Goal: Information Seeking & Learning: Learn about a topic

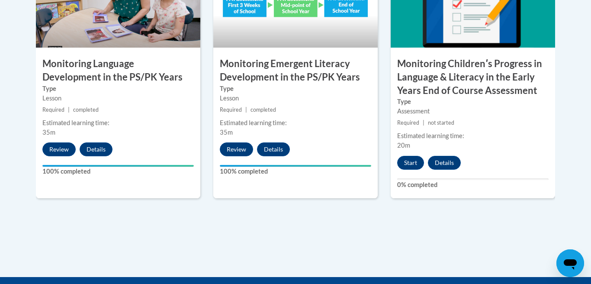
scroll to position [908, 0]
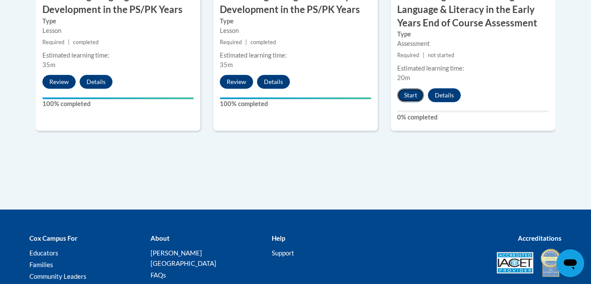
click at [413, 91] on button "Start" at bounding box center [410, 95] width 27 height 14
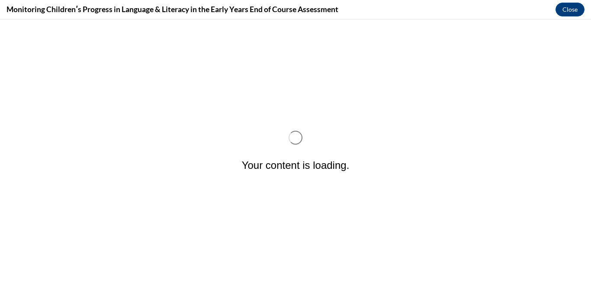
scroll to position [0, 0]
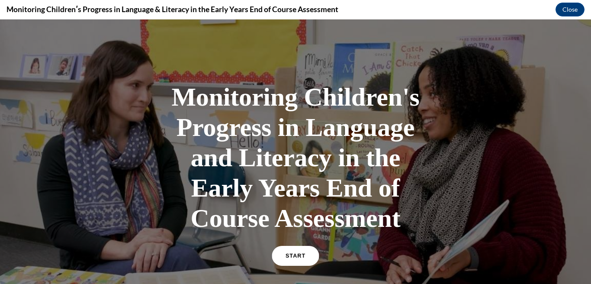
click at [299, 255] on span "START" at bounding box center [296, 256] width 20 height 6
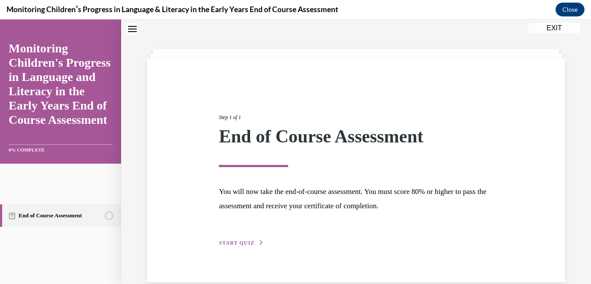
scroll to position [42, 0]
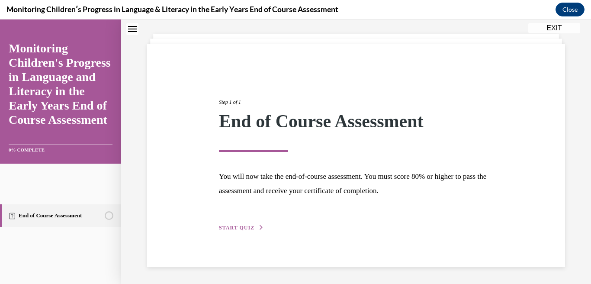
click at [251, 231] on button "START QUIZ" at bounding box center [241, 228] width 45 height 8
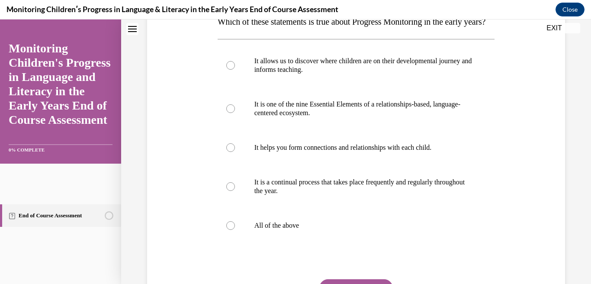
scroll to position [154, 0]
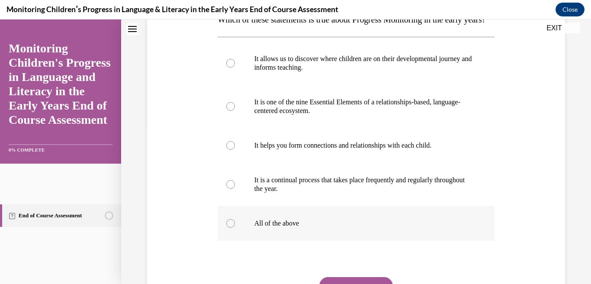
click at [371, 235] on label "All of the above" at bounding box center [356, 223] width 277 height 35
click at [235, 228] on input "All of the above" at bounding box center [230, 223] width 9 height 9
radio input "true"
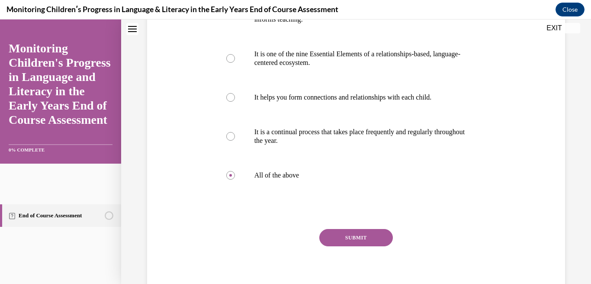
click at [363, 246] on button "SUBMIT" at bounding box center [356, 237] width 74 height 17
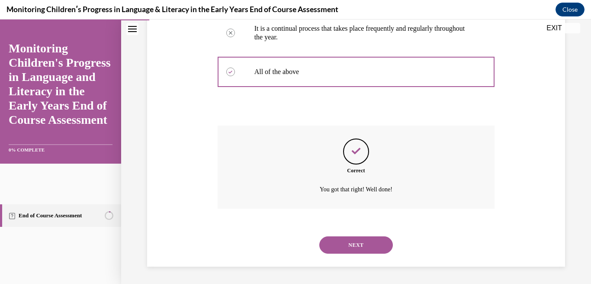
scroll to position [323, 0]
click at [361, 247] on button "NEXT" at bounding box center [356, 244] width 74 height 17
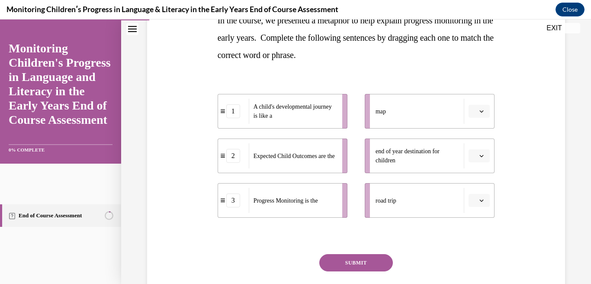
scroll to position [153, 0]
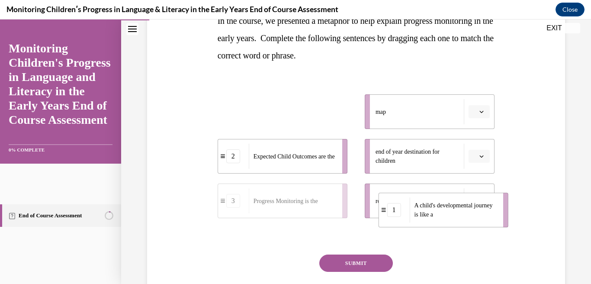
drag, startPoint x: 225, startPoint y: 110, endPoint x: 386, endPoint y: 208, distance: 188.2
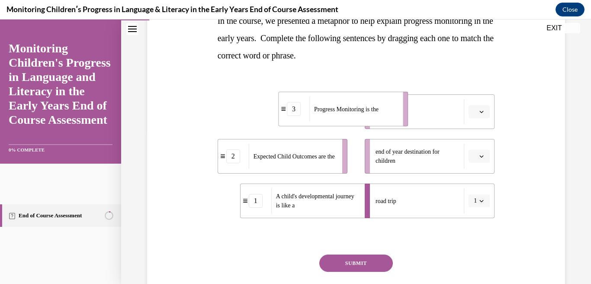
drag, startPoint x: 315, startPoint y: 116, endPoint x: 379, endPoint y: 113, distance: 63.7
click at [379, 113] on span "Progress Monitoring is the" at bounding box center [346, 108] width 64 height 9
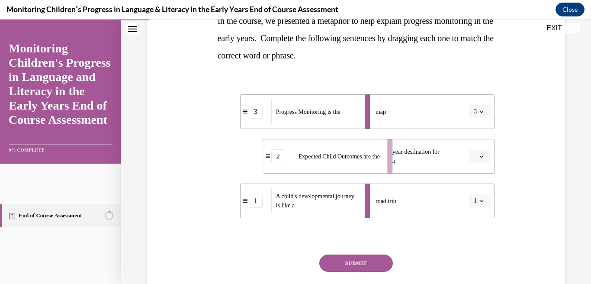
drag, startPoint x: 319, startPoint y: 147, endPoint x: 365, endPoint y: 147, distance: 45.4
click at [365, 152] on span "Expected Child Outcomes are the" at bounding box center [339, 156] width 81 height 9
click at [357, 261] on button "SUBMIT" at bounding box center [356, 262] width 74 height 17
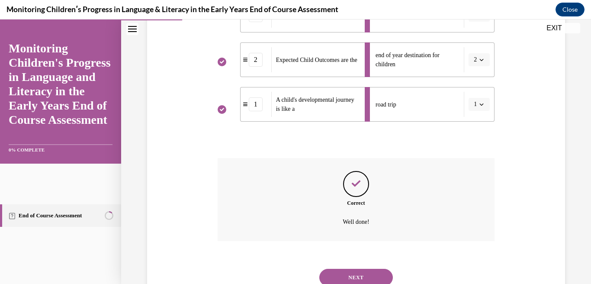
scroll to position [282, 0]
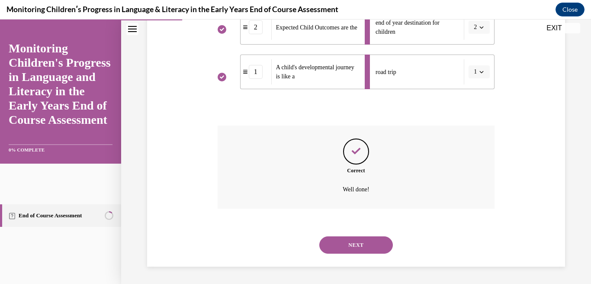
click at [362, 245] on button "NEXT" at bounding box center [356, 244] width 74 height 17
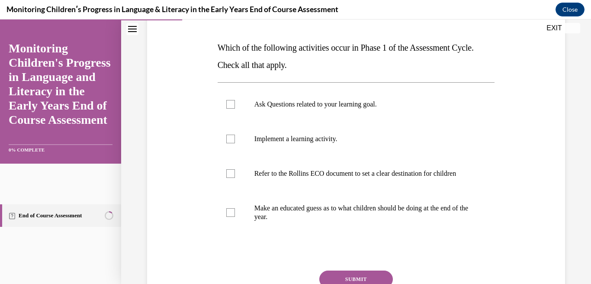
scroll to position [135, 0]
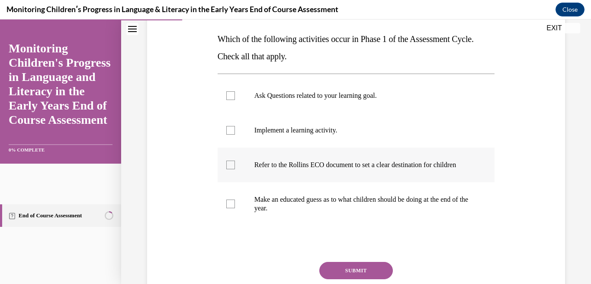
click at [417, 161] on p "Refer to the Rollins ECO document to set a clear destination for children" at bounding box center [363, 165] width 219 height 9
click at [235, 161] on input "Refer to the Rollins ECO document to set a clear destination for children" at bounding box center [230, 165] width 9 height 9
checkbox input "true"
click at [398, 92] on p "Ask Questions related to your learning goal." at bounding box center [363, 95] width 219 height 9
click at [235, 92] on input "Ask Questions related to your learning goal." at bounding box center [230, 95] width 9 height 9
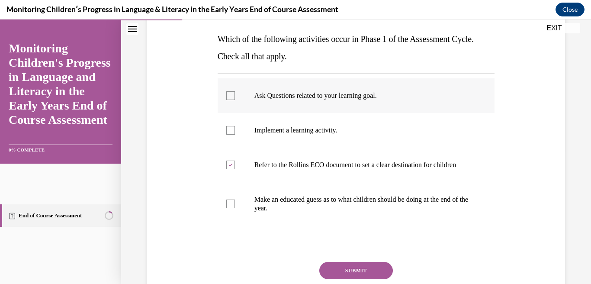
checkbox input "true"
click at [378, 279] on button "SUBMIT" at bounding box center [356, 270] width 74 height 17
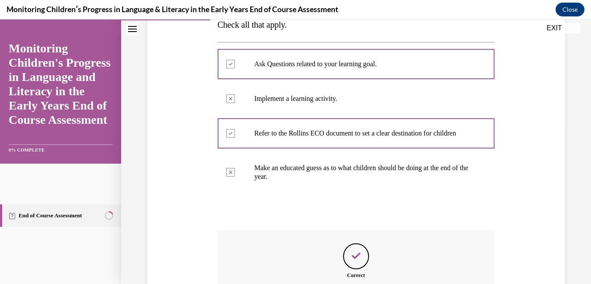
scroll to position [280, 0]
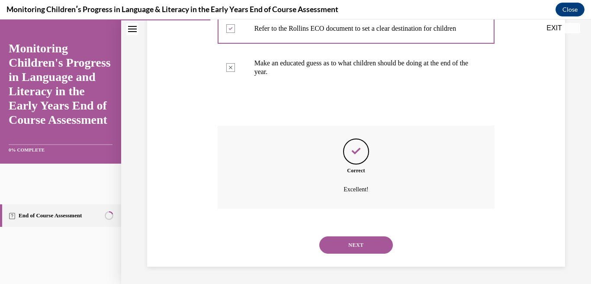
click at [357, 257] on div "NEXT" at bounding box center [356, 245] width 277 height 35
click at [361, 248] on button "NEXT" at bounding box center [356, 244] width 74 height 17
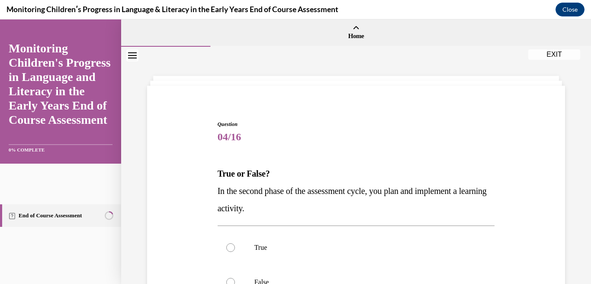
scroll to position [97, 0]
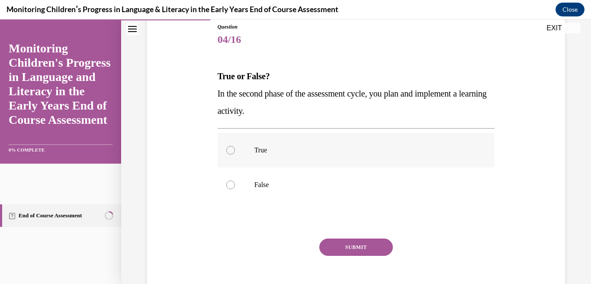
click at [364, 151] on p "True" at bounding box center [363, 150] width 219 height 9
click at [235, 151] on input "True" at bounding box center [230, 150] width 9 height 9
radio input "true"
click at [363, 254] on button "SUBMIT" at bounding box center [356, 246] width 74 height 17
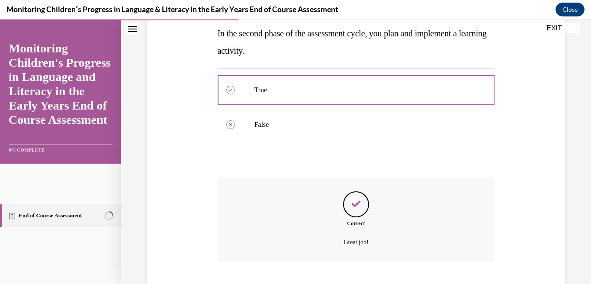
scroll to position [210, 0]
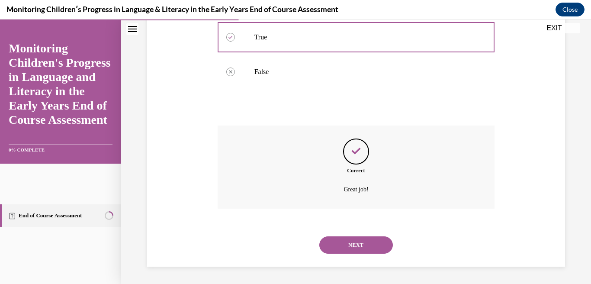
click at [357, 248] on button "NEXT" at bounding box center [356, 244] width 74 height 17
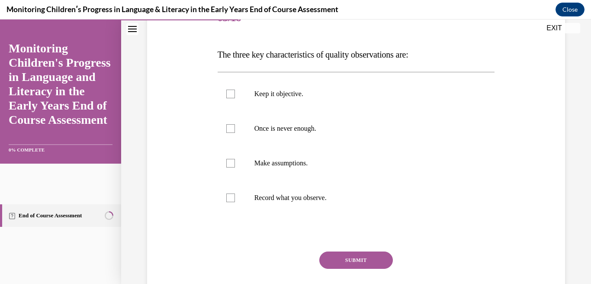
scroll to position [119, 0]
click at [359, 132] on p "Once is never enough." at bounding box center [363, 129] width 219 height 9
click at [235, 132] on input "Once is never enough." at bounding box center [230, 129] width 9 height 9
checkbox input "true"
click at [337, 189] on label "Record what you observe." at bounding box center [356, 198] width 277 height 35
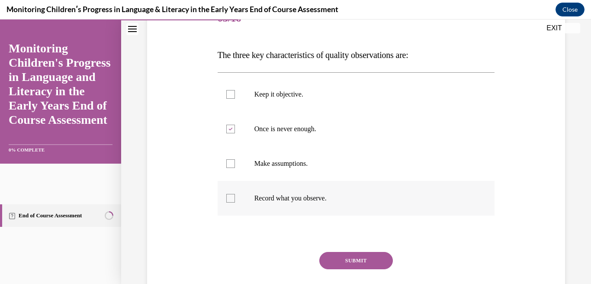
click at [235, 194] on input "Record what you observe." at bounding box center [230, 198] width 9 height 9
checkbox input "true"
click at [349, 94] on p "Keep it objective." at bounding box center [363, 94] width 219 height 9
click at [235, 94] on input "Keep it objective." at bounding box center [230, 94] width 9 height 9
checkbox input "true"
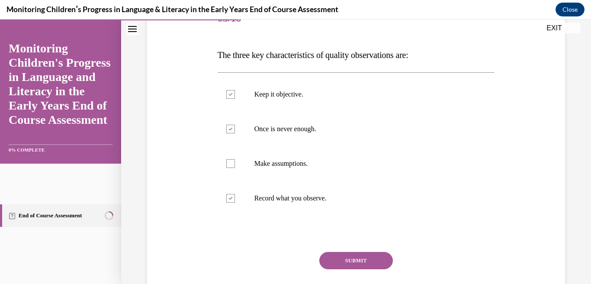
click at [341, 256] on button "SUBMIT" at bounding box center [356, 260] width 74 height 17
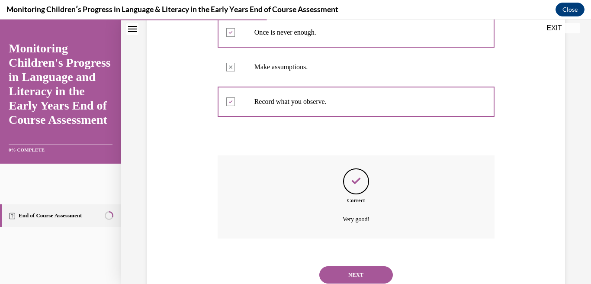
scroll to position [245, 0]
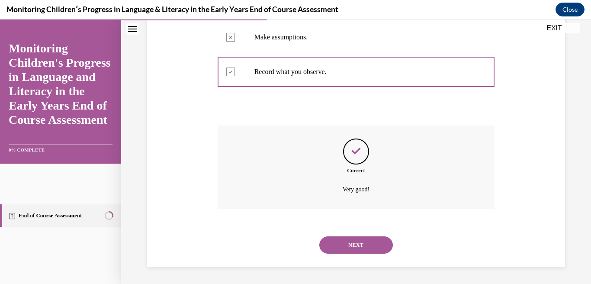
click at [365, 236] on button "NEXT" at bounding box center [356, 244] width 74 height 17
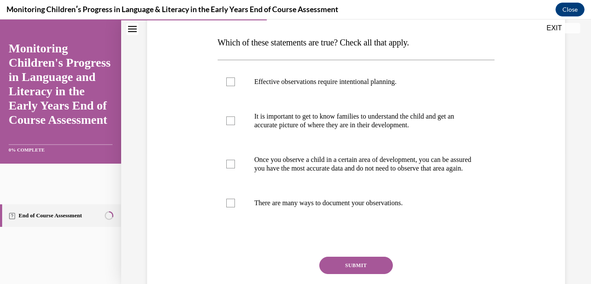
scroll to position [127, 0]
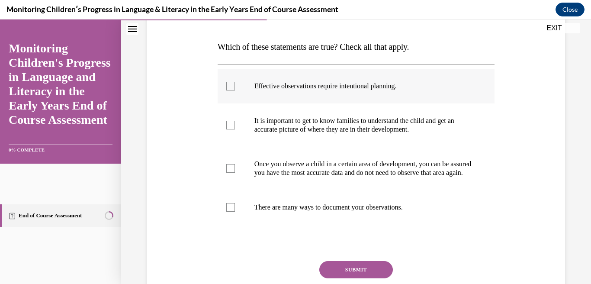
click at [422, 76] on label "Effective observations require intentional planning." at bounding box center [356, 86] width 277 height 35
click at [235, 82] on input "Effective observations require intentional planning." at bounding box center [230, 86] width 9 height 9
checkbox input "true"
click at [453, 122] on p "It is important to get to know families to understand the child and get an accu…" at bounding box center [363, 124] width 219 height 17
click at [235, 122] on input "It is important to get to know families to understand the child and get an accu…" at bounding box center [230, 125] width 9 height 9
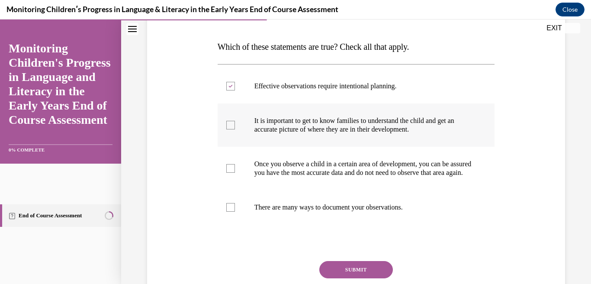
checkbox input "true"
click at [460, 221] on label "There are many ways to document your observations." at bounding box center [356, 207] width 277 height 35
click at [235, 212] on input "There are many ways to document your observations." at bounding box center [230, 207] width 9 height 9
checkbox input "true"
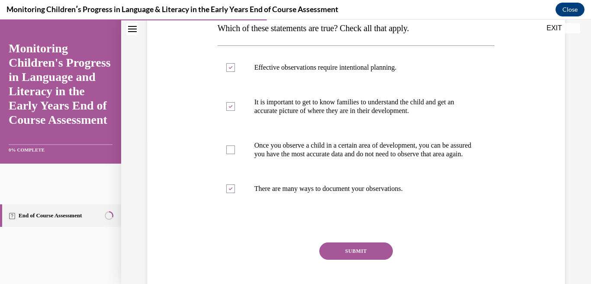
click at [377, 256] on button "SUBMIT" at bounding box center [356, 250] width 74 height 17
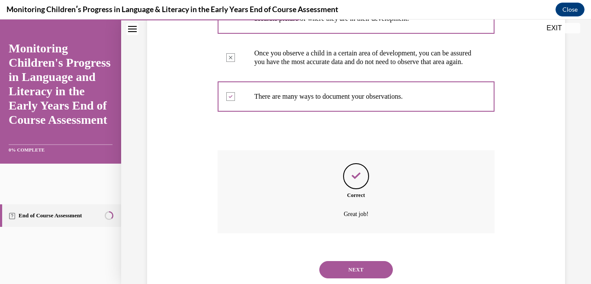
scroll to position [271, 0]
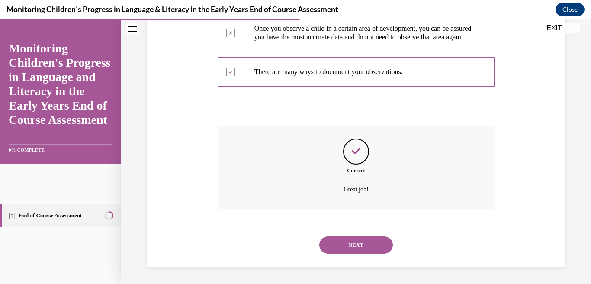
click at [366, 242] on button "NEXT" at bounding box center [356, 244] width 74 height 17
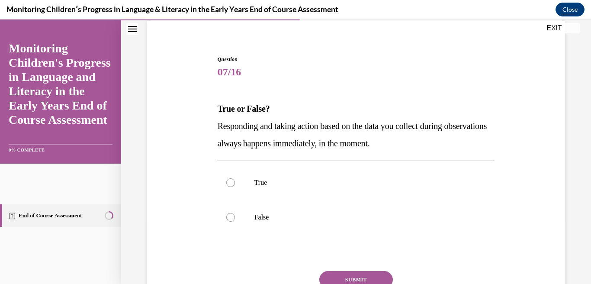
scroll to position [77, 0]
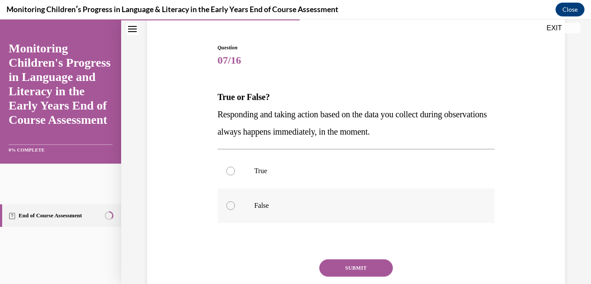
click at [358, 209] on p "False" at bounding box center [363, 205] width 219 height 9
click at [235, 209] on input "False" at bounding box center [230, 205] width 9 height 9
radio input "true"
click at [343, 267] on button "SUBMIT" at bounding box center [356, 267] width 74 height 17
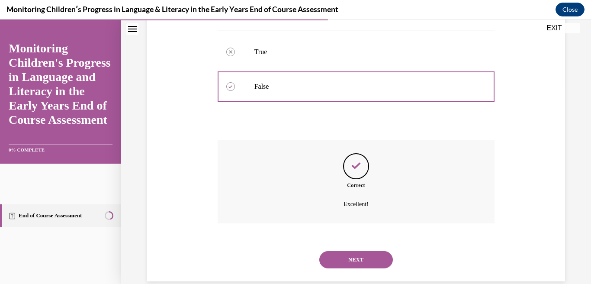
scroll to position [210, 0]
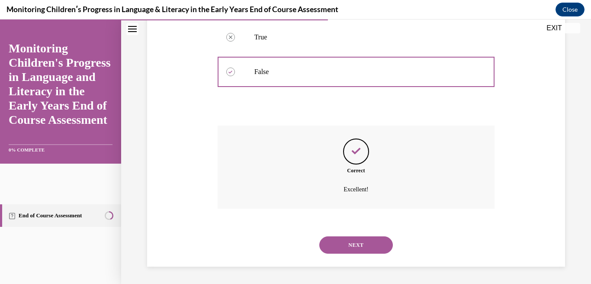
click at [354, 250] on button "NEXT" at bounding box center [356, 244] width 74 height 17
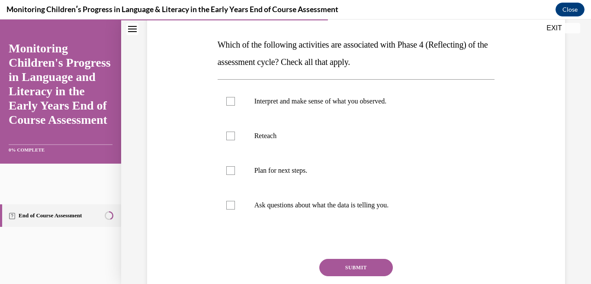
scroll to position [132, 0]
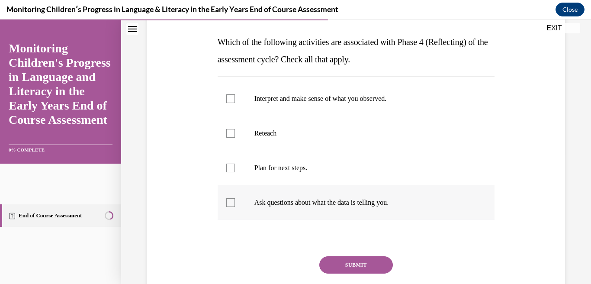
click at [425, 200] on p "Ask questions about what the data is telling you." at bounding box center [363, 202] width 219 height 9
click at [235, 200] on input "Ask questions about what the data is telling you." at bounding box center [230, 202] width 9 height 9
checkbox input "true"
click at [456, 101] on p "Interpret and make sense of what you observed." at bounding box center [363, 98] width 219 height 9
click at [235, 101] on input "Interpret and make sense of what you observed." at bounding box center [230, 98] width 9 height 9
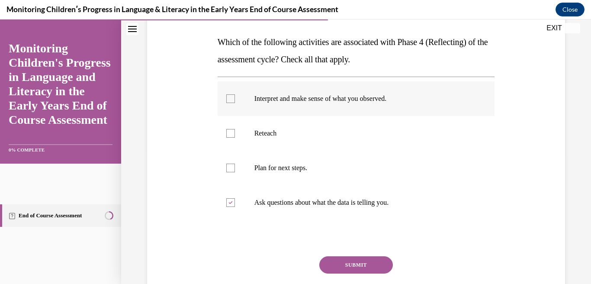
checkbox input "true"
click at [429, 131] on p "Reteach" at bounding box center [363, 133] width 219 height 9
click at [235, 131] on input "Reteach" at bounding box center [230, 133] width 9 height 9
checkbox input "true"
click at [414, 155] on label "Plan for next steps." at bounding box center [356, 168] width 277 height 35
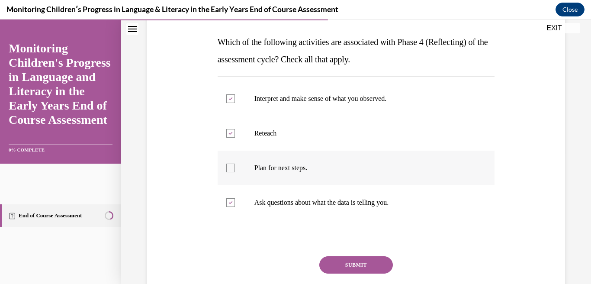
click at [235, 164] on input "Plan for next steps." at bounding box center [230, 168] width 9 height 9
checkbox input "true"
click at [366, 260] on button "SUBMIT" at bounding box center [356, 264] width 74 height 17
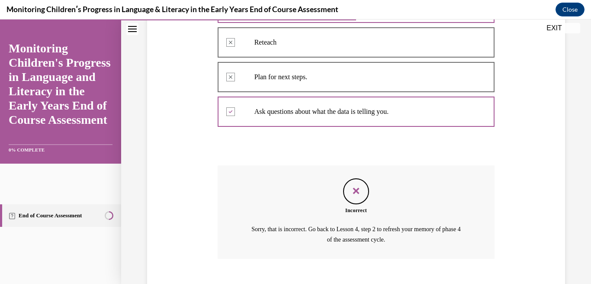
scroll to position [273, 0]
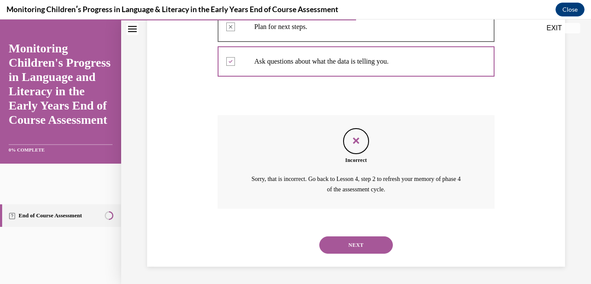
click at [386, 244] on button "NEXT" at bounding box center [356, 244] width 74 height 17
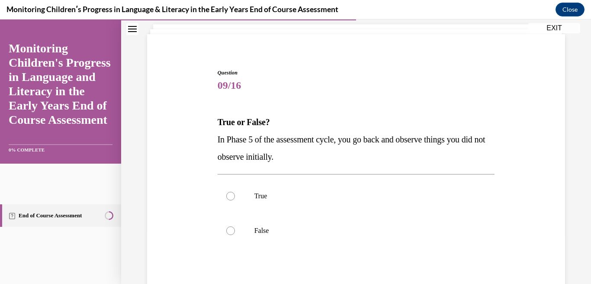
scroll to position [53, 0]
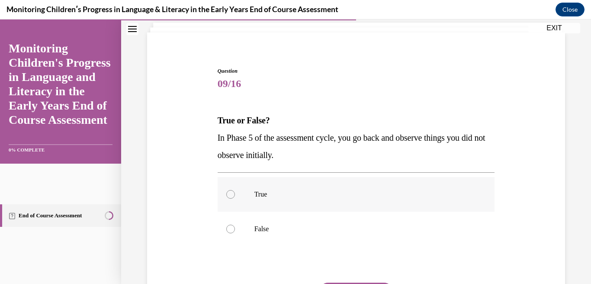
click at [342, 187] on label "True" at bounding box center [356, 194] width 277 height 35
click at [235, 190] on input "True" at bounding box center [230, 194] width 9 height 9
radio input "true"
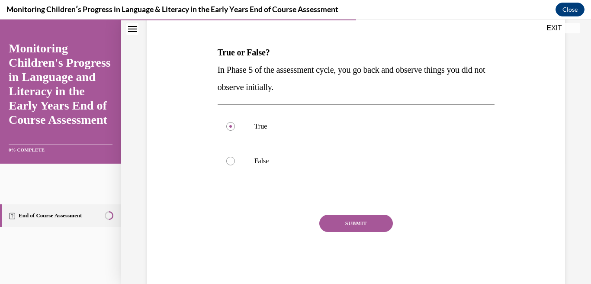
click at [353, 222] on button "SUBMIT" at bounding box center [356, 223] width 74 height 17
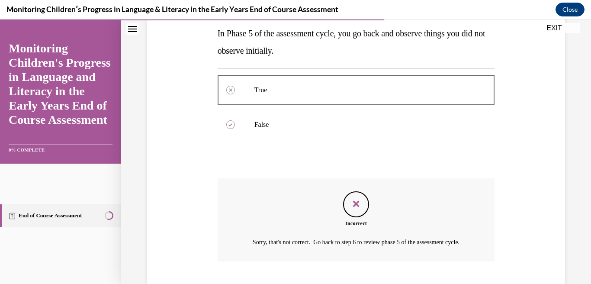
scroll to position [221, 0]
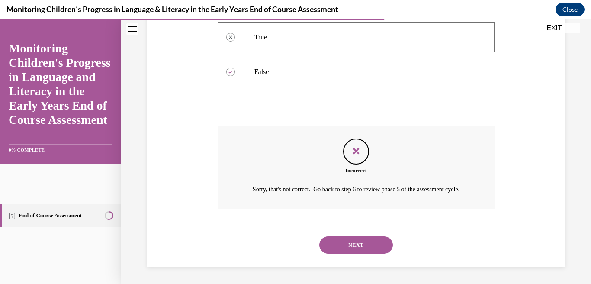
click at [352, 239] on button "NEXT" at bounding box center [356, 244] width 74 height 17
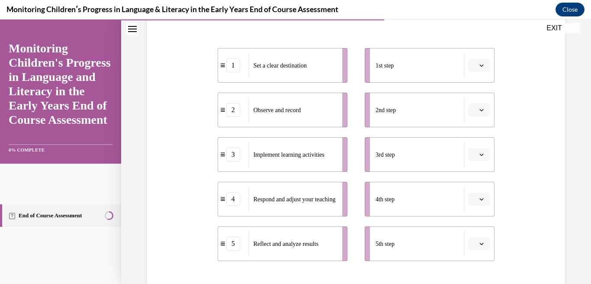
scroll to position [165, 0]
click at [334, 68] on div "Set a clear destination" at bounding box center [293, 64] width 88 height 25
drag, startPoint x: 334, startPoint y: 68, endPoint x: 370, endPoint y: 66, distance: 35.9
click at [370, 68] on div "Set a clear destination" at bounding box center [328, 64] width 88 height 25
click at [334, 109] on div "Observe and record" at bounding box center [293, 109] width 88 height 25
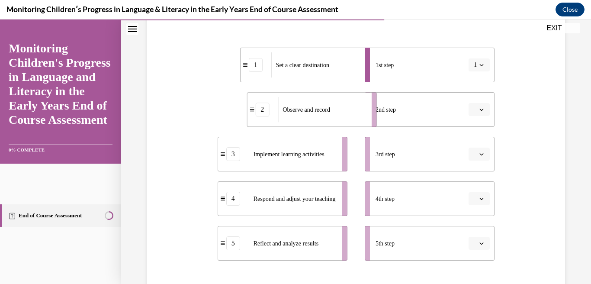
drag, startPoint x: 334, startPoint y: 109, endPoint x: 370, endPoint y: 109, distance: 35.9
click at [366, 109] on div "Observe and record" at bounding box center [322, 109] width 88 height 25
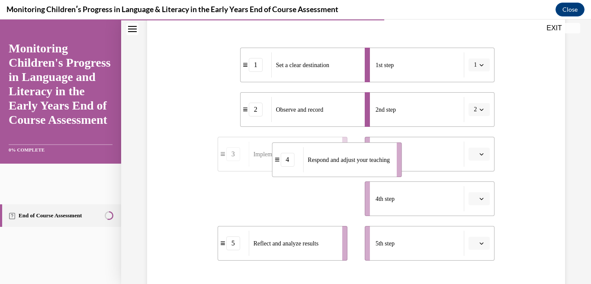
drag, startPoint x: 318, startPoint y: 197, endPoint x: 372, endPoint y: 155, distance: 67.9
click at [372, 157] on span "Respond and adjust your teaching" at bounding box center [349, 160] width 82 height 6
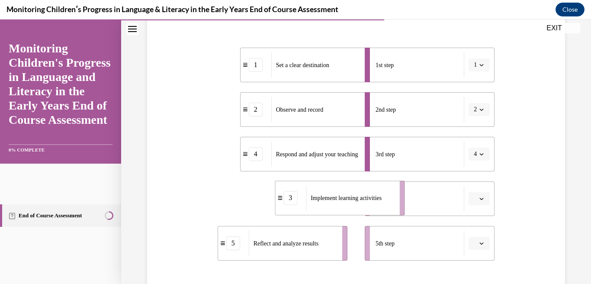
drag, startPoint x: 315, startPoint y: 212, endPoint x: 373, endPoint y: 210, distance: 58.0
click at [373, 211] on li "3 Implement learning activities" at bounding box center [340, 197] width 130 height 35
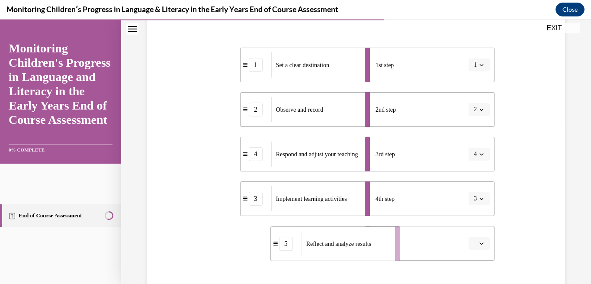
drag, startPoint x: 323, startPoint y: 251, endPoint x: 376, endPoint y: 252, distance: 52.8
click at [376, 252] on div "Reflect and analyze results" at bounding box center [346, 243] width 88 height 25
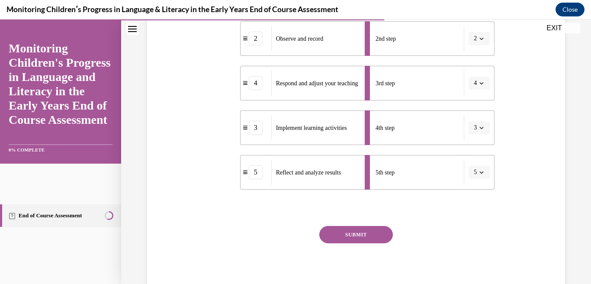
scroll to position [250, 0]
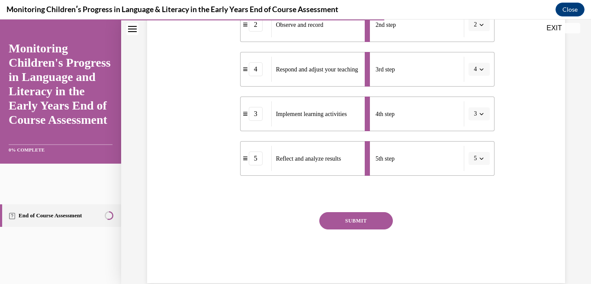
click at [371, 211] on div "Question 10/16 Put the steps of the assessment cycle in the right order! 1 Set …" at bounding box center [356, 77] width 277 height 412
click at [372, 218] on button "SUBMIT" at bounding box center [356, 220] width 74 height 17
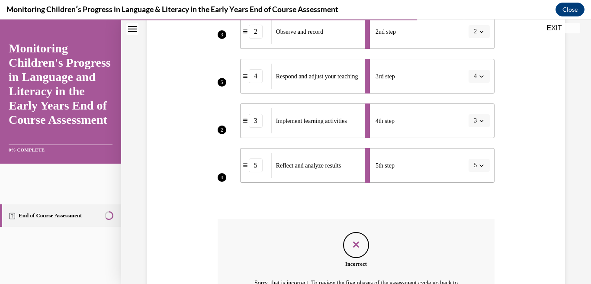
scroll to position [347, 0]
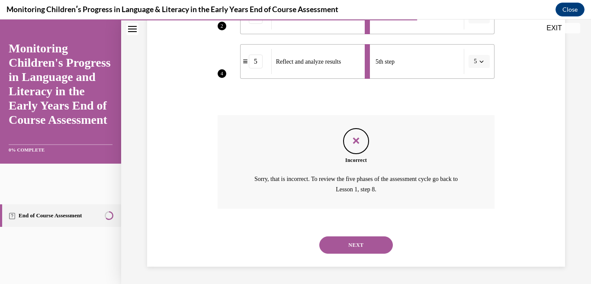
click at [376, 234] on div "NEXT" at bounding box center [356, 245] width 277 height 35
click at [370, 250] on button "NEXT" at bounding box center [356, 244] width 74 height 17
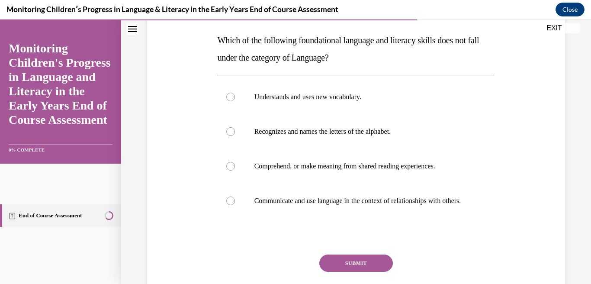
scroll to position [139, 0]
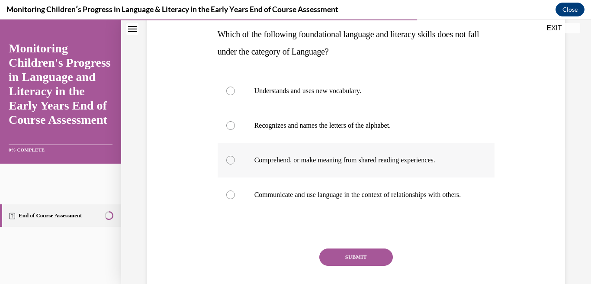
click at [434, 172] on label "Comprehend, or make meaning from shared reading experiences." at bounding box center [356, 160] width 277 height 35
click at [235, 164] on input "Comprehend, or make meaning from shared reading experiences." at bounding box center [230, 160] width 9 height 9
radio input "true"
click at [471, 198] on p "Communicate and use language in the context of relationships with others." at bounding box center [363, 194] width 219 height 9
click at [235, 198] on input "Communicate and use language in the context of relationships with others." at bounding box center [230, 194] width 9 height 9
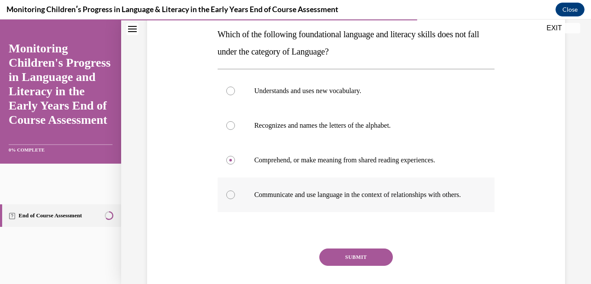
radio input "true"
click at [435, 168] on label "Comprehend, or make meaning from shared reading experiences." at bounding box center [356, 160] width 277 height 35
click at [235, 164] on input "Comprehend, or make meaning from shared reading experiences." at bounding box center [230, 160] width 9 height 9
radio input "true"
click at [367, 265] on button "SUBMIT" at bounding box center [356, 256] width 74 height 17
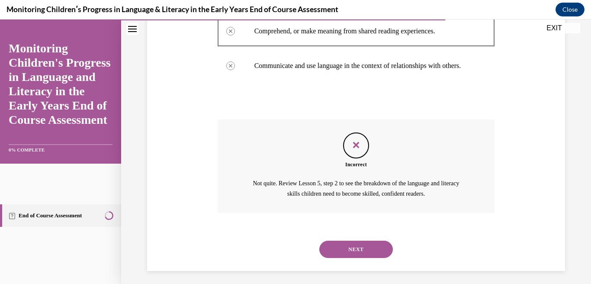
scroll to position [281, 0]
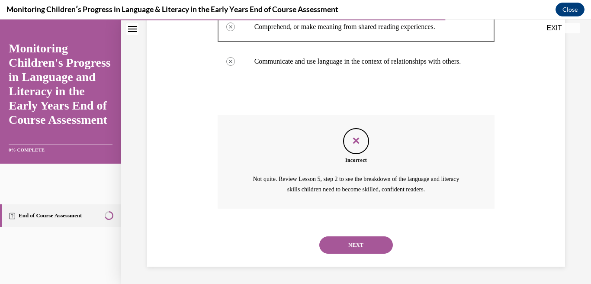
click at [347, 245] on button "NEXT" at bounding box center [356, 244] width 74 height 17
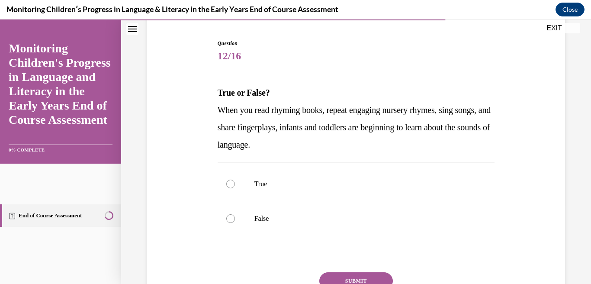
scroll to position [82, 0]
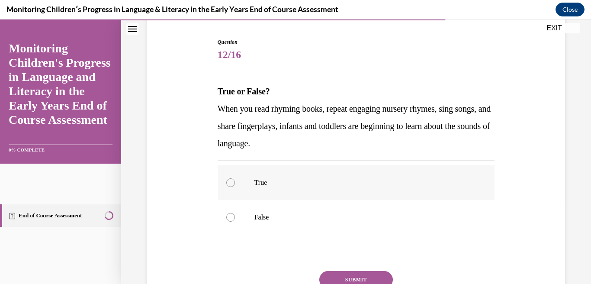
click at [356, 183] on p "True" at bounding box center [363, 182] width 219 height 9
click at [235, 183] on input "True" at bounding box center [230, 182] width 9 height 9
radio input "true"
click at [358, 281] on button "SUBMIT" at bounding box center [356, 279] width 74 height 17
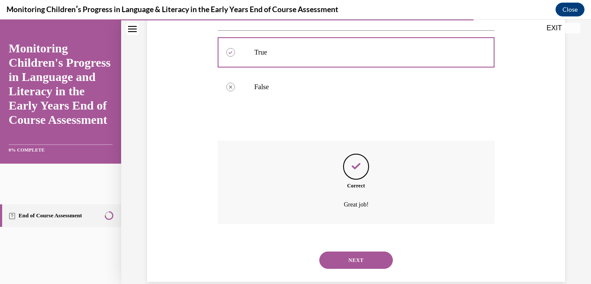
scroll to position [228, 0]
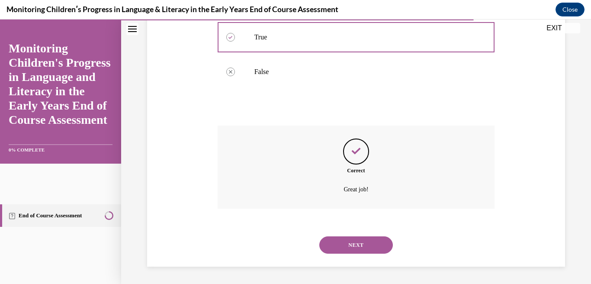
click at [355, 249] on button "NEXT" at bounding box center [356, 244] width 74 height 17
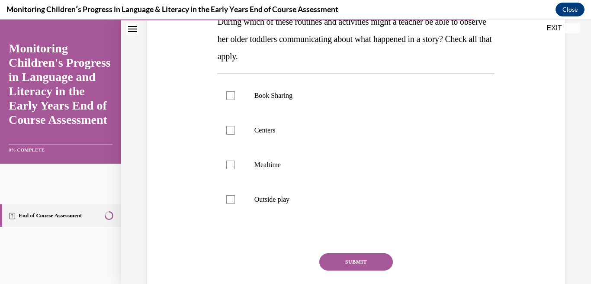
scroll to position [153, 0]
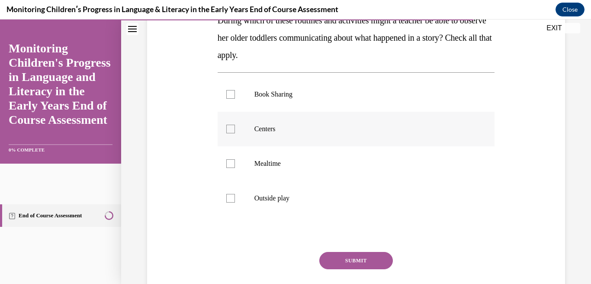
click at [325, 126] on p "Centers" at bounding box center [363, 129] width 219 height 9
click at [235, 126] on input "Centers" at bounding box center [230, 129] width 9 height 9
checkbox input "true"
click at [314, 153] on label "Mealtime" at bounding box center [356, 163] width 277 height 35
click at [235, 159] on input "Mealtime" at bounding box center [230, 163] width 9 height 9
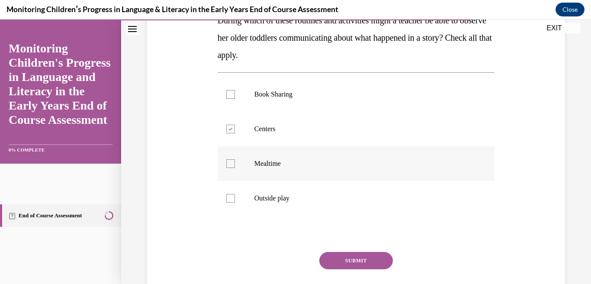
checkbox input "true"
click at [312, 202] on p "Outside play" at bounding box center [363, 198] width 219 height 9
click at [235, 202] on input "Outside play" at bounding box center [230, 198] width 9 height 9
checkbox input "true"
click at [339, 255] on button "SUBMIT" at bounding box center [356, 260] width 74 height 17
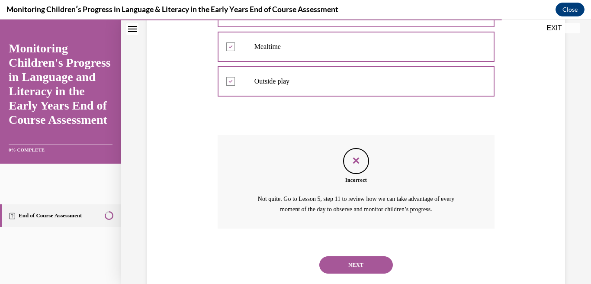
scroll to position [290, 0]
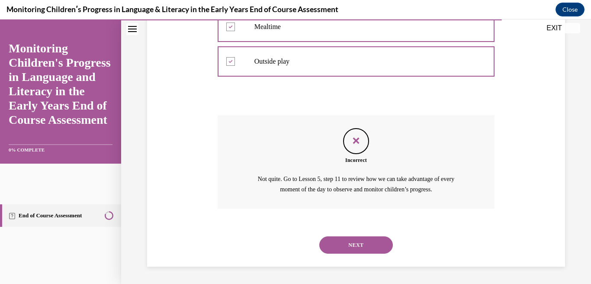
click at [359, 242] on button "NEXT" at bounding box center [356, 244] width 74 height 17
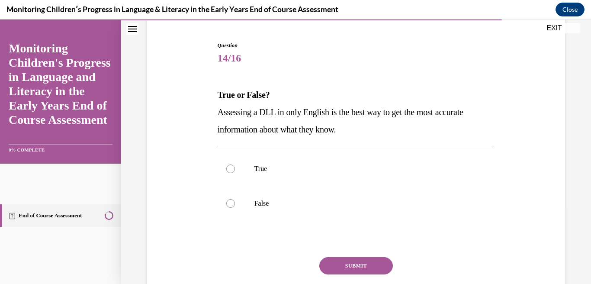
scroll to position [82, 0]
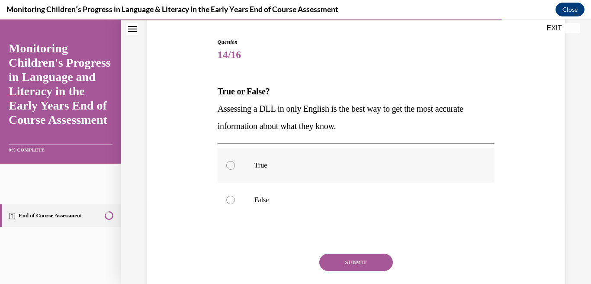
click at [400, 162] on p "True" at bounding box center [363, 165] width 219 height 9
click at [235, 162] on input "True" at bounding box center [230, 165] width 9 height 9
radio input "true"
click at [364, 202] on p "False" at bounding box center [363, 200] width 219 height 9
click at [235, 202] on input "False" at bounding box center [230, 200] width 9 height 9
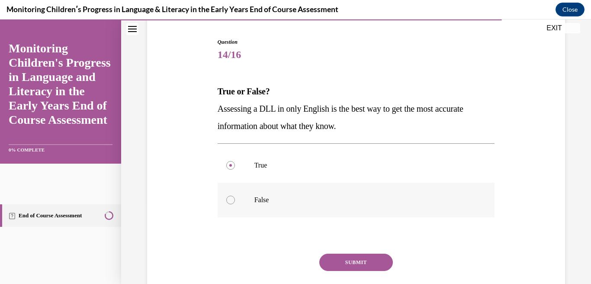
radio input "true"
click at [364, 263] on button "SUBMIT" at bounding box center [356, 262] width 74 height 17
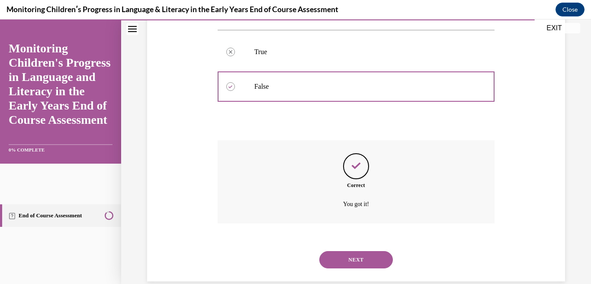
scroll to position [210, 0]
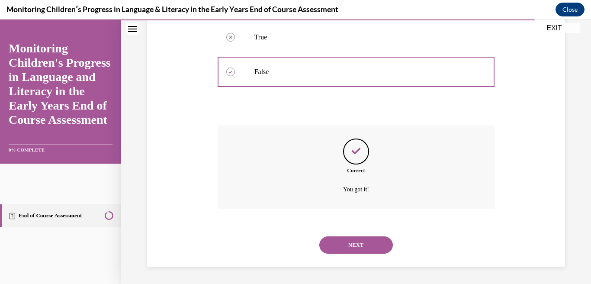
click at [361, 250] on button "NEXT" at bounding box center [356, 244] width 74 height 17
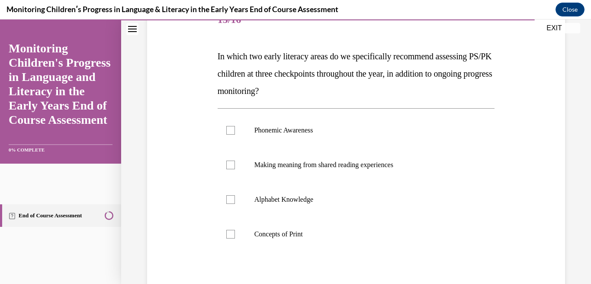
scroll to position [117, 0]
click at [425, 146] on label "Phonemic Awareness" at bounding box center [356, 130] width 277 height 35
click at [235, 135] on input "Phonemic Awareness" at bounding box center [230, 130] width 9 height 9
checkbox input "true"
click at [422, 161] on p "Making meaning from shared reading experiences" at bounding box center [363, 165] width 219 height 9
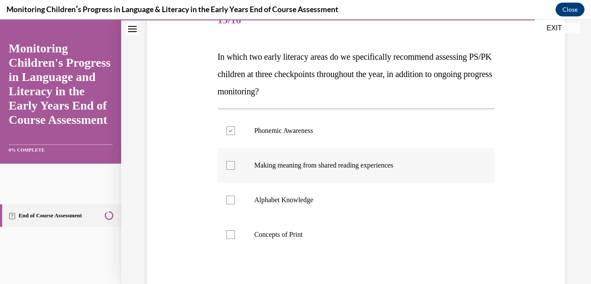
click at [235, 161] on input "Making meaning from shared reading experiences" at bounding box center [230, 165] width 9 height 9
checkbox input "true"
click at [397, 198] on p "Alphabet Knowledge" at bounding box center [363, 200] width 219 height 9
click at [235, 198] on input "Alphabet Knowledge" at bounding box center [230, 200] width 9 height 9
checkbox input "true"
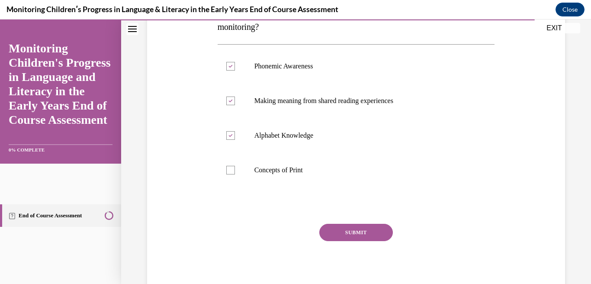
click at [372, 228] on button "SUBMIT" at bounding box center [356, 232] width 74 height 17
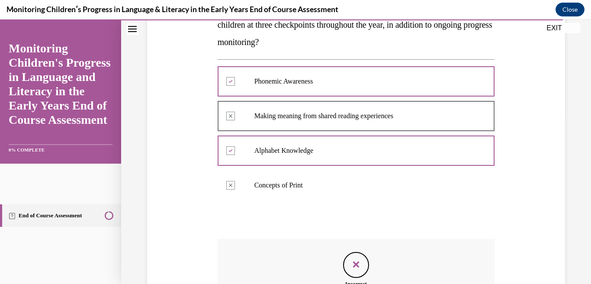
scroll to position [290, 0]
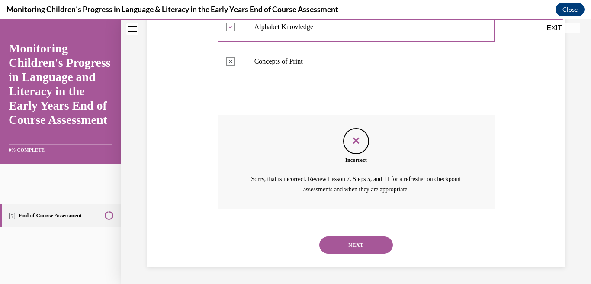
click at [356, 246] on button "NEXT" at bounding box center [356, 244] width 74 height 17
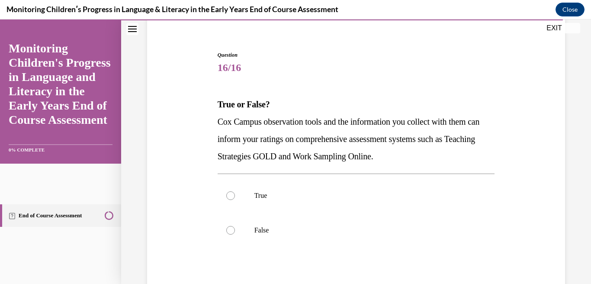
scroll to position [70, 0]
click at [413, 189] on label "True" at bounding box center [356, 195] width 277 height 35
click at [235, 191] on input "True" at bounding box center [230, 195] width 9 height 9
radio input "true"
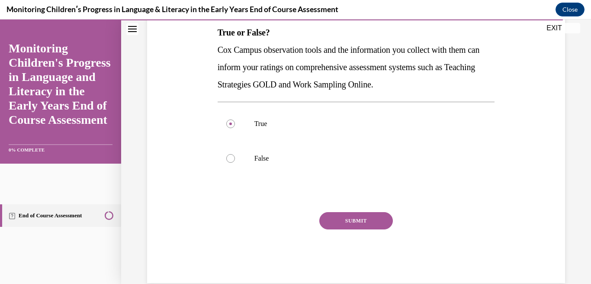
click at [377, 222] on button "SUBMIT" at bounding box center [356, 220] width 74 height 17
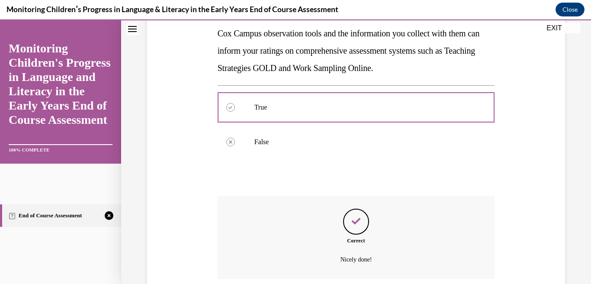
scroll to position [228, 0]
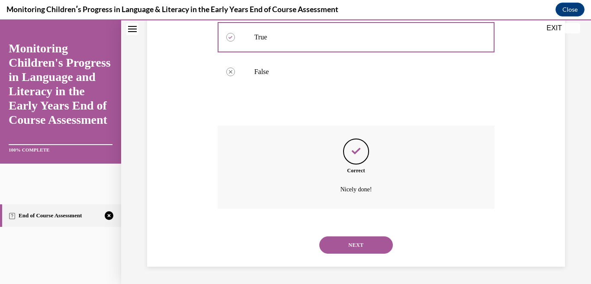
click at [348, 244] on button "NEXT" at bounding box center [356, 244] width 74 height 17
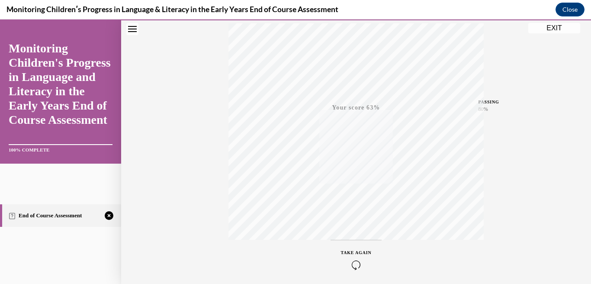
scroll to position [179, 0]
click at [356, 230] on icon "button" at bounding box center [356, 231] width 31 height 10
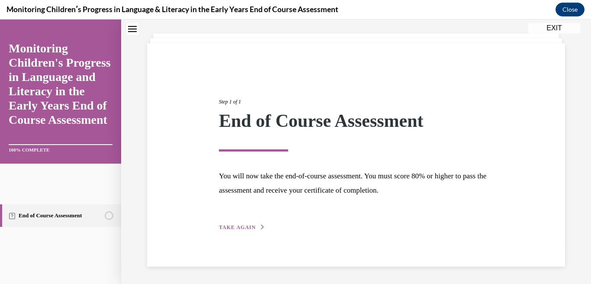
scroll to position [42, 0]
click at [225, 221] on div "Step 1 of 1 End of Course Assessment You will now take the end-of-course assess…" at bounding box center [355, 155] width 287 height 154
click at [232, 228] on span "TAKE AGAIN" at bounding box center [237, 228] width 37 height 6
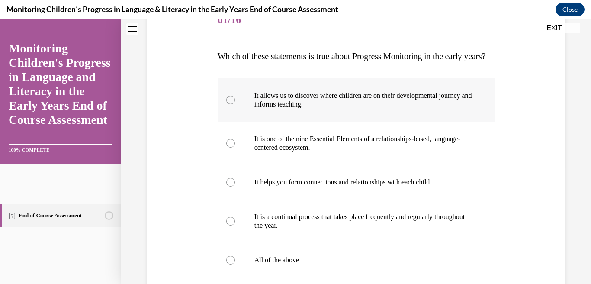
scroll to position [157, 0]
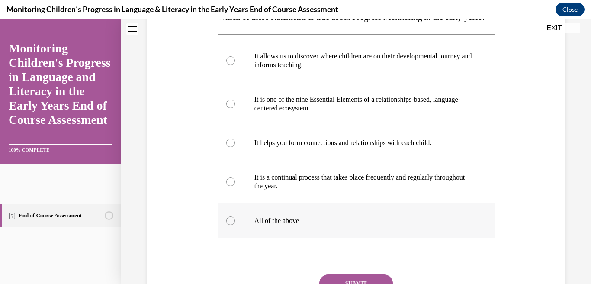
click at [267, 225] on p "All of the above" at bounding box center [363, 220] width 219 height 9
click at [235, 225] on input "All of the above" at bounding box center [230, 220] width 9 height 9
radio input "true"
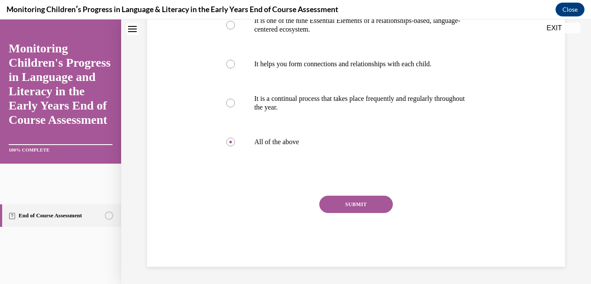
click at [358, 205] on button "SUBMIT" at bounding box center [356, 204] width 74 height 17
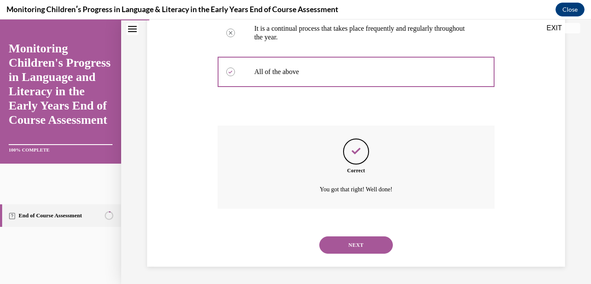
scroll to position [323, 0]
click at [344, 242] on button "NEXT" at bounding box center [356, 244] width 74 height 17
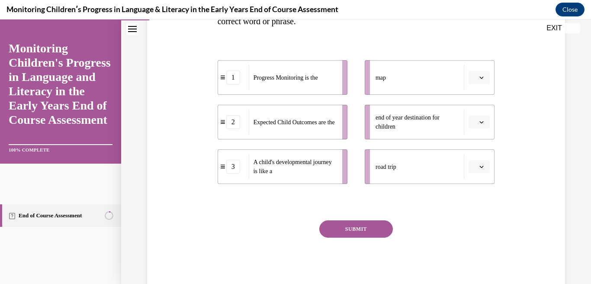
scroll to position [189, 0]
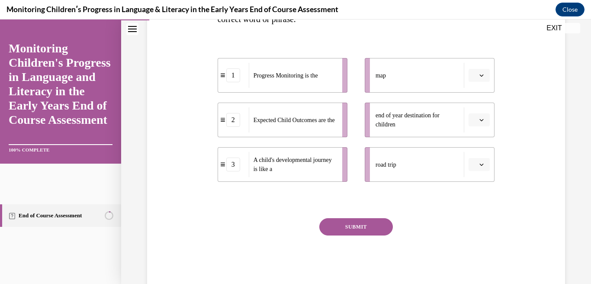
click at [343, 129] on li "2 Expected Child Outcomes are the" at bounding box center [283, 120] width 130 height 35
click at [377, 80] on div "map" at bounding box center [420, 75] width 89 height 25
drag, startPoint x: 344, startPoint y: 119, endPoint x: 373, endPoint y: 122, distance: 29.6
click at [373, 122] on li "2 Expected Child Outcomes are the" at bounding box center [312, 123] width 130 height 35
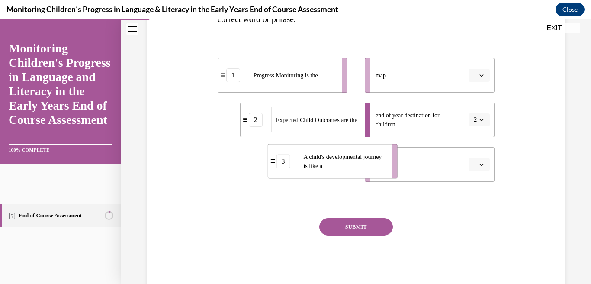
drag, startPoint x: 328, startPoint y: 174, endPoint x: 379, endPoint y: 171, distance: 50.3
click at [379, 171] on div "A child's developmental journey is like a" at bounding box center [343, 161] width 88 height 25
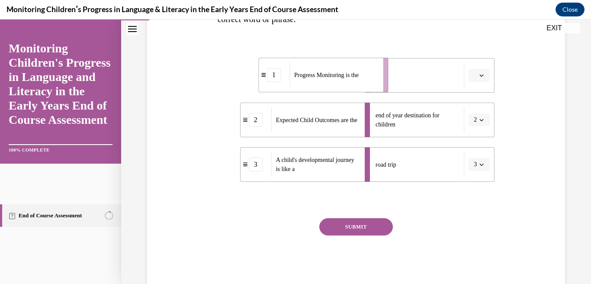
drag, startPoint x: 339, startPoint y: 84, endPoint x: 380, endPoint y: 84, distance: 41.1
click at [380, 84] on li "1 Progress Monitoring is the" at bounding box center [323, 75] width 130 height 35
click at [368, 223] on button "SUBMIT" at bounding box center [356, 226] width 74 height 17
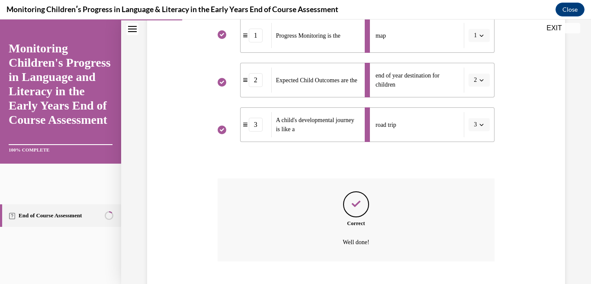
scroll to position [282, 0]
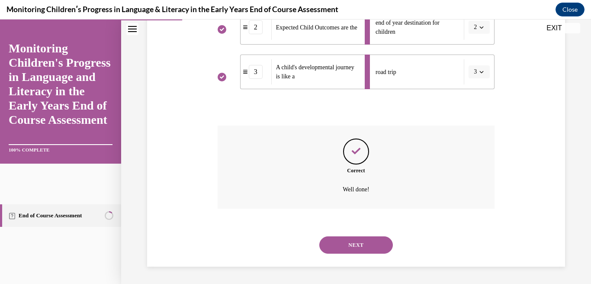
click at [349, 248] on button "NEXT" at bounding box center [356, 244] width 74 height 17
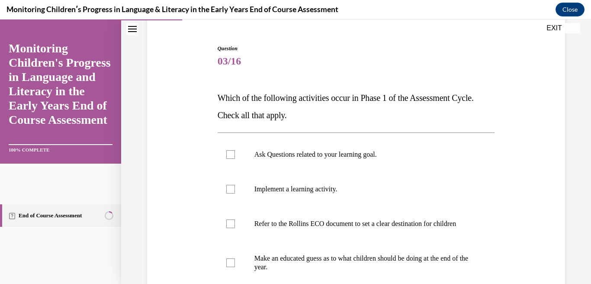
scroll to position [77, 0]
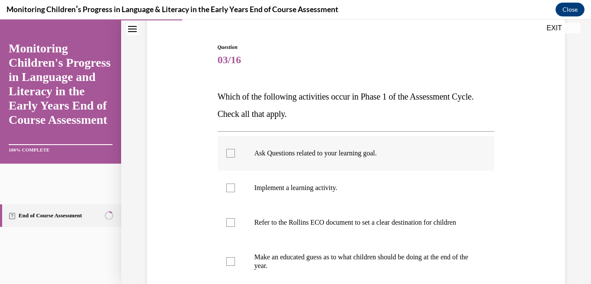
click at [371, 158] on label "Ask Questions related to your learning goal." at bounding box center [356, 153] width 277 height 35
click at [235, 158] on input "Ask Questions related to your learning goal." at bounding box center [230, 153] width 9 height 9
checkbox input "true"
click at [354, 239] on label "Refer to the Rollins ECO document to set a clear destination for children" at bounding box center [356, 222] width 277 height 35
click at [235, 227] on input "Refer to the Rollins ECO document to set a clear destination for children" at bounding box center [230, 222] width 9 height 9
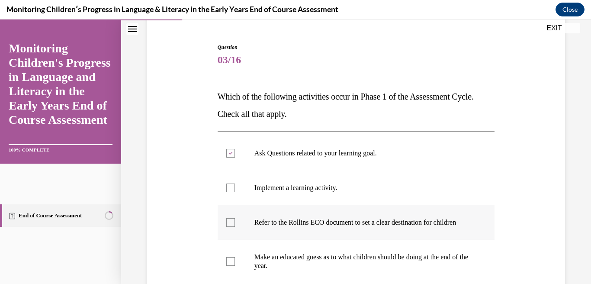
checkbox input "true"
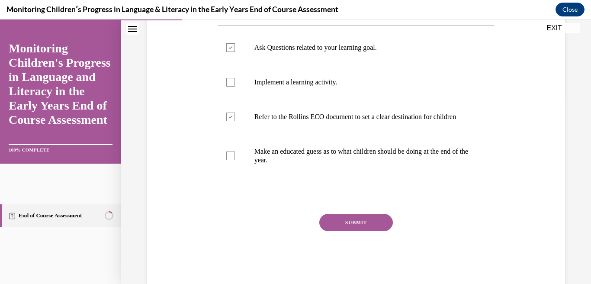
click at [355, 231] on button "SUBMIT" at bounding box center [356, 222] width 74 height 17
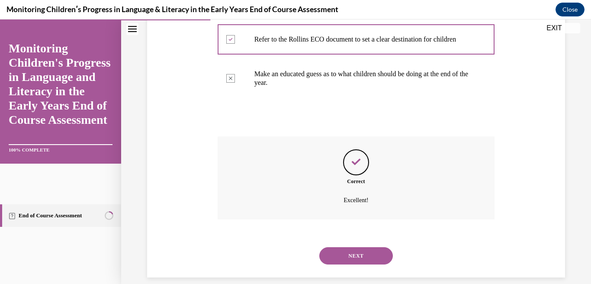
scroll to position [280, 0]
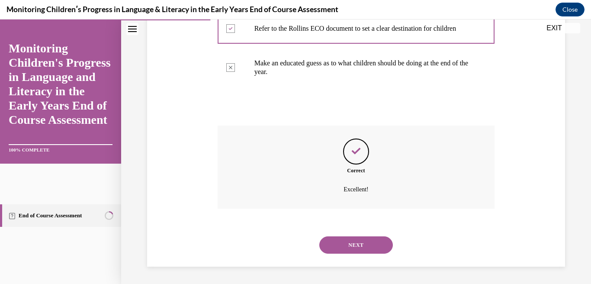
click at [356, 240] on button "NEXT" at bounding box center [356, 244] width 74 height 17
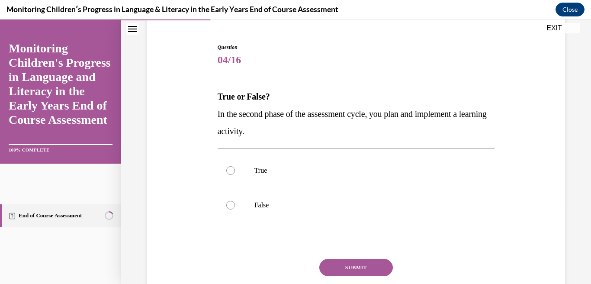
scroll to position [77, 0]
click at [318, 175] on label "True" at bounding box center [356, 170] width 277 height 35
click at [235, 174] on input "True" at bounding box center [230, 170] width 9 height 9
radio input "true"
click at [335, 262] on button "SUBMIT" at bounding box center [356, 266] width 74 height 17
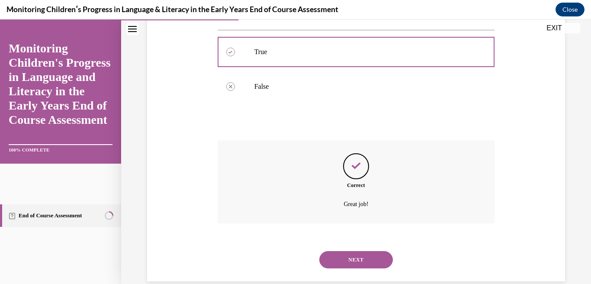
scroll to position [210, 0]
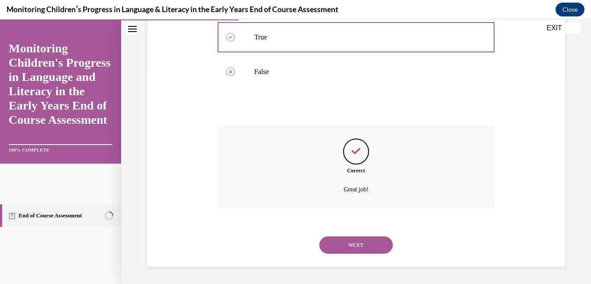
click at [352, 240] on button "NEXT" at bounding box center [356, 244] width 74 height 17
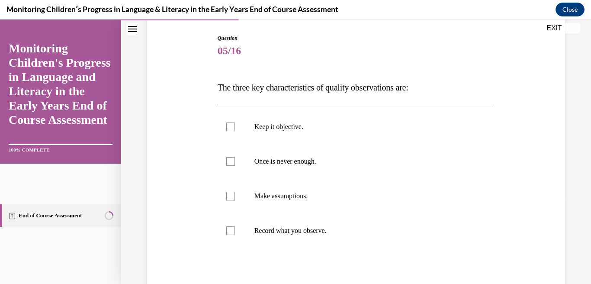
scroll to position [92, 0]
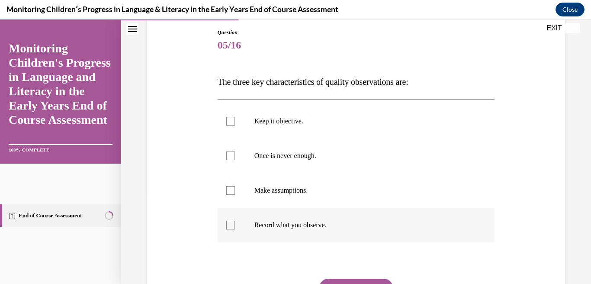
click at [332, 217] on label "Record what you observe." at bounding box center [356, 225] width 277 height 35
click at [235, 221] on input "Record what you observe." at bounding box center [230, 225] width 9 height 9
checkbox input "true"
click at [333, 161] on label "Once is never enough." at bounding box center [356, 155] width 277 height 35
click at [235, 160] on input "Once is never enough." at bounding box center [230, 155] width 9 height 9
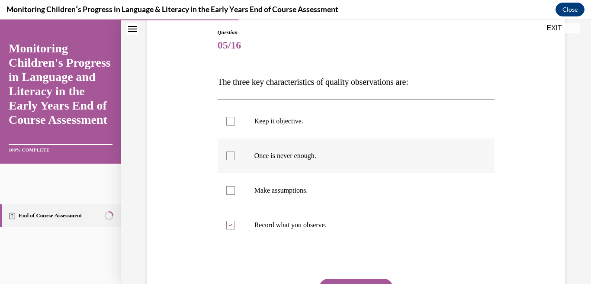
checkbox input "true"
click at [328, 122] on p "Keep it objective." at bounding box center [363, 121] width 219 height 9
click at [235, 122] on input "Keep it objective." at bounding box center [230, 121] width 9 height 9
checkbox input "true"
click at [340, 283] on button "SUBMIT" at bounding box center [356, 287] width 74 height 17
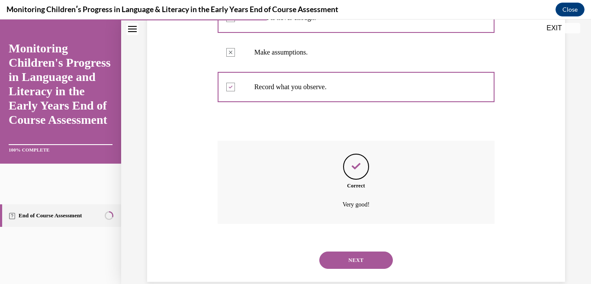
scroll to position [245, 0]
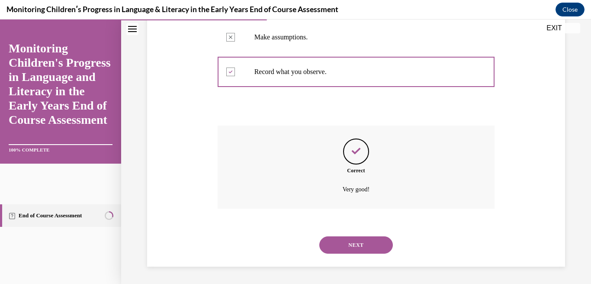
click at [353, 245] on button "NEXT" at bounding box center [356, 244] width 74 height 17
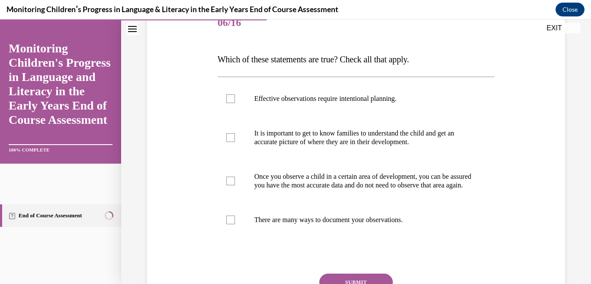
scroll to position [124, 0]
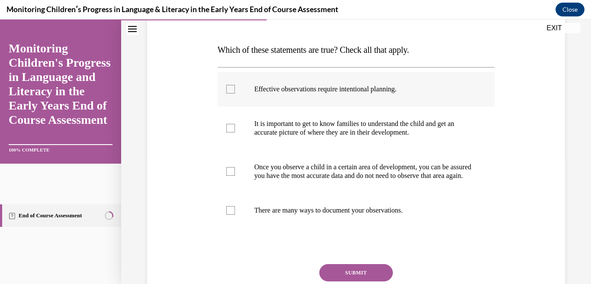
click at [370, 103] on label "Effective observations require intentional planning." at bounding box center [356, 89] width 277 height 35
click at [235, 93] on input "Effective observations require intentional planning." at bounding box center [230, 89] width 9 height 9
checkbox input "true"
click at [366, 125] on p "It is important to get to know families to understand the child and get an accu…" at bounding box center [363, 127] width 219 height 17
click at [235, 125] on input "It is important to get to know families to understand the child and get an accu…" at bounding box center [230, 128] width 9 height 9
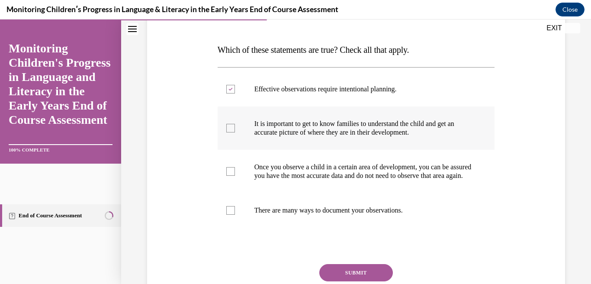
checkbox input "true"
click at [338, 214] on label "There are many ways to document your observations." at bounding box center [356, 210] width 277 height 35
click at [235, 214] on input "There are many ways to document your observations." at bounding box center [230, 210] width 9 height 9
checkbox input "true"
click at [342, 275] on button "SUBMIT" at bounding box center [356, 272] width 74 height 17
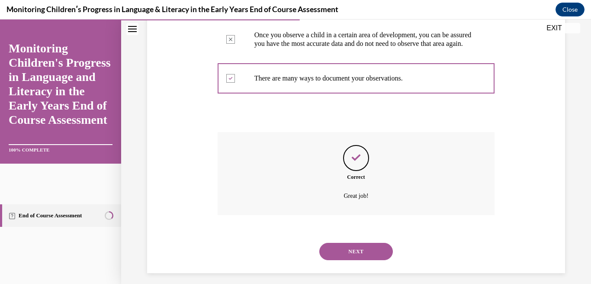
scroll to position [271, 0]
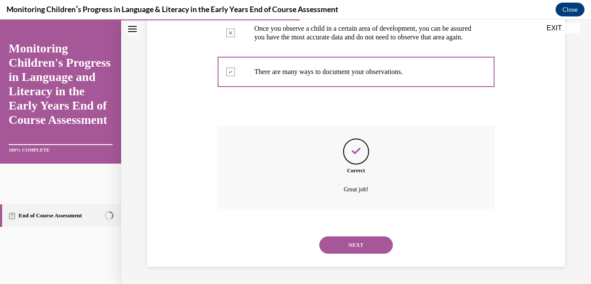
click at [346, 250] on button "NEXT" at bounding box center [356, 244] width 74 height 17
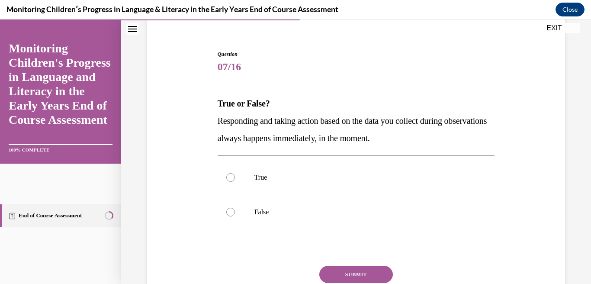
scroll to position [81, 0]
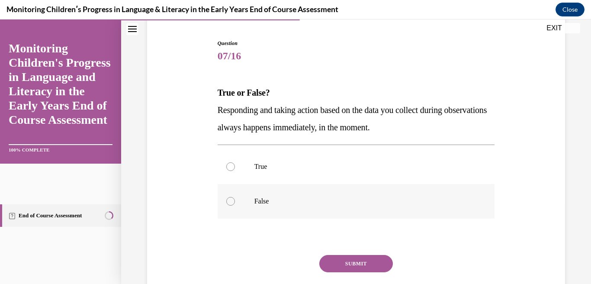
click at [314, 208] on label "False" at bounding box center [356, 201] width 277 height 35
click at [235, 206] on input "False" at bounding box center [230, 201] width 9 height 9
radio input "true"
click at [347, 265] on button "SUBMIT" at bounding box center [356, 263] width 74 height 17
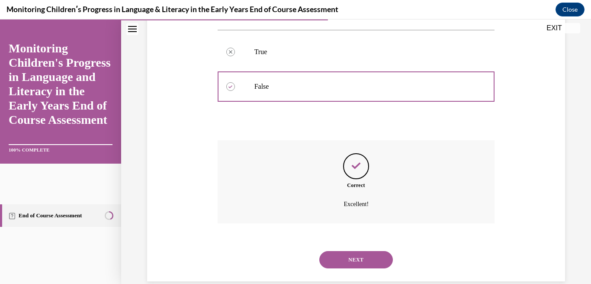
scroll to position [210, 0]
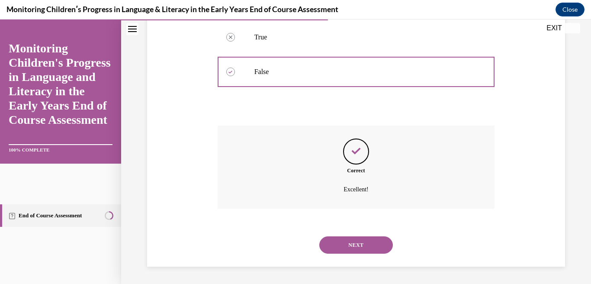
click at [363, 250] on button "NEXT" at bounding box center [356, 244] width 74 height 17
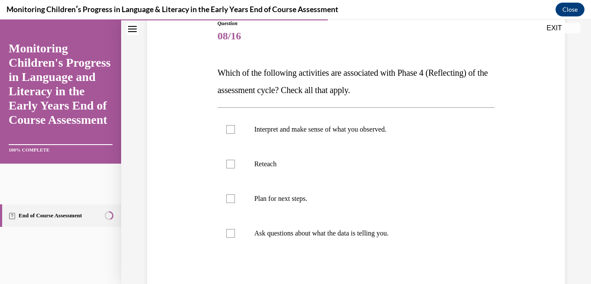
scroll to position [109, 0]
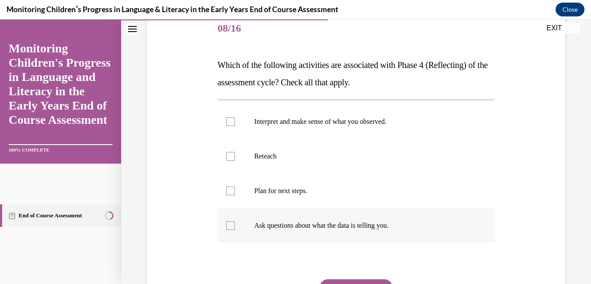
click at [390, 218] on label "Ask questions about what the data is telling you." at bounding box center [356, 225] width 277 height 35
click at [235, 221] on input "Ask questions about what the data is telling you." at bounding box center [230, 225] width 9 height 9
checkbox input "true"
click at [395, 131] on label "Interpret and make sense of what you observed." at bounding box center [356, 121] width 277 height 35
click at [235, 126] on input "Interpret and make sense of what you observed." at bounding box center [230, 121] width 9 height 9
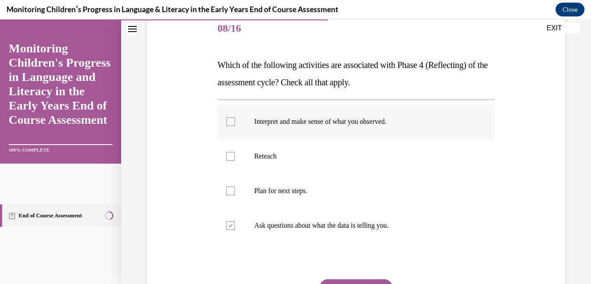
checkbox input "true"
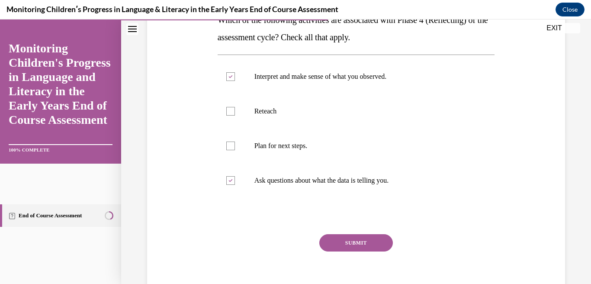
click at [366, 241] on button "SUBMIT" at bounding box center [356, 242] width 74 height 17
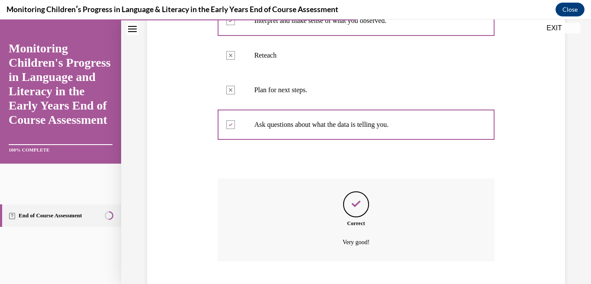
scroll to position [262, 0]
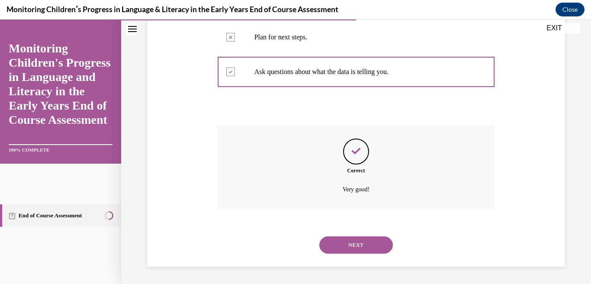
click at [363, 251] on button "NEXT" at bounding box center [356, 244] width 74 height 17
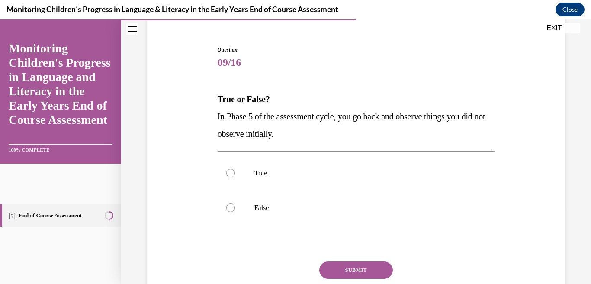
scroll to position [77, 0]
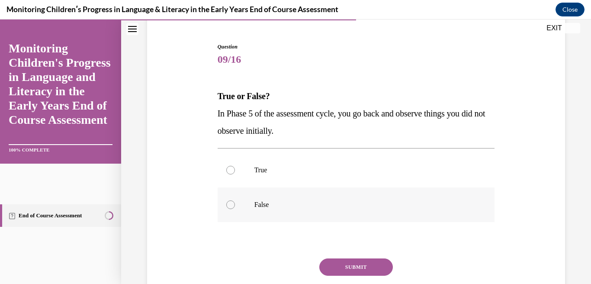
click at [330, 209] on label "False" at bounding box center [356, 204] width 277 height 35
click at [235, 209] on input "False" at bounding box center [230, 204] width 9 height 9
radio input "true"
click at [342, 262] on button "SUBMIT" at bounding box center [356, 266] width 74 height 17
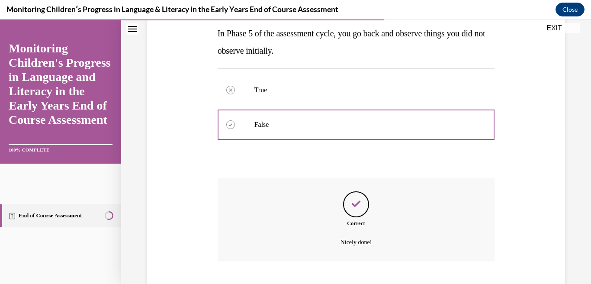
scroll to position [210, 0]
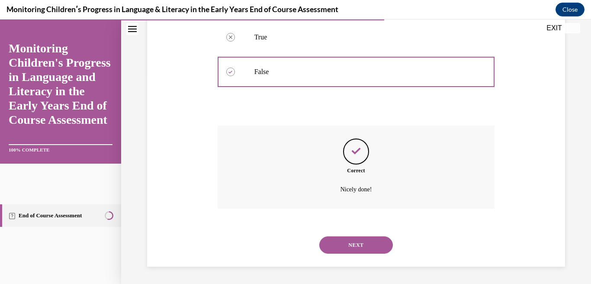
click at [346, 247] on button "NEXT" at bounding box center [356, 244] width 74 height 17
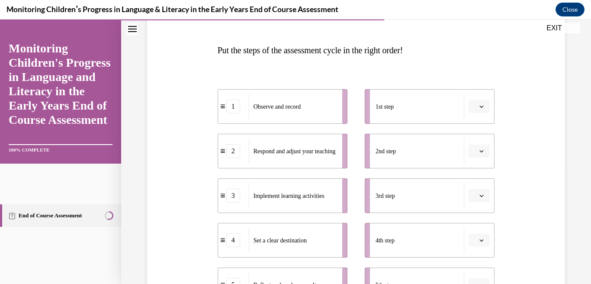
scroll to position [125, 0]
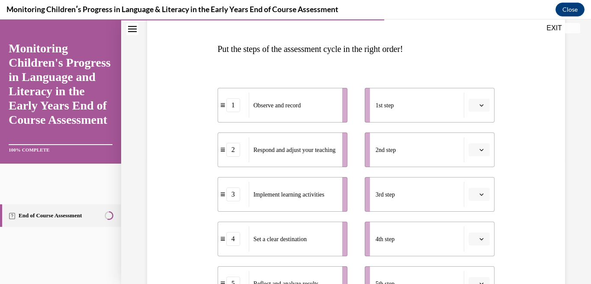
click at [322, 247] on div "Set a clear destination" at bounding box center [293, 238] width 88 height 25
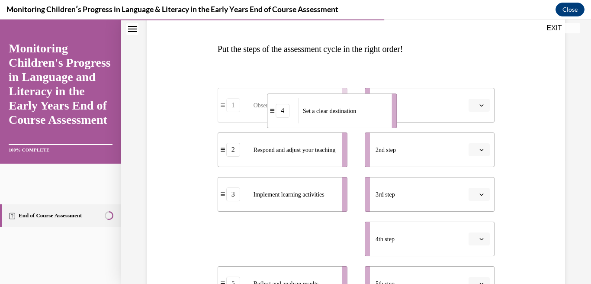
drag, startPoint x: 322, startPoint y: 247, endPoint x: 370, endPoint y: 115, distance: 140.2
click at [370, 116] on div "Set a clear destination" at bounding box center [342, 110] width 88 height 25
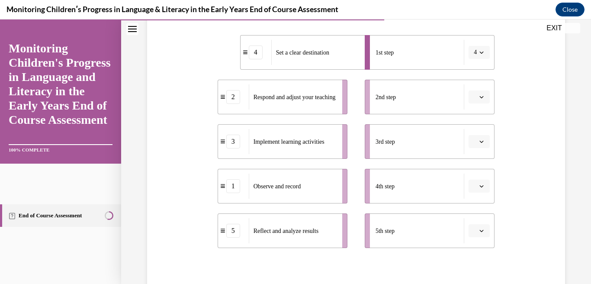
scroll to position [180, 0]
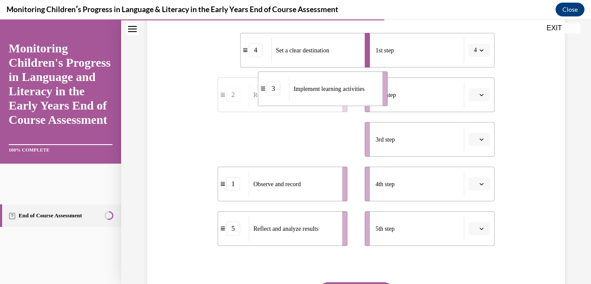
drag, startPoint x: 328, startPoint y: 145, endPoint x: 368, endPoint y: 94, distance: 64.7
click at [368, 94] on div "Implement learning activities" at bounding box center [333, 88] width 88 height 25
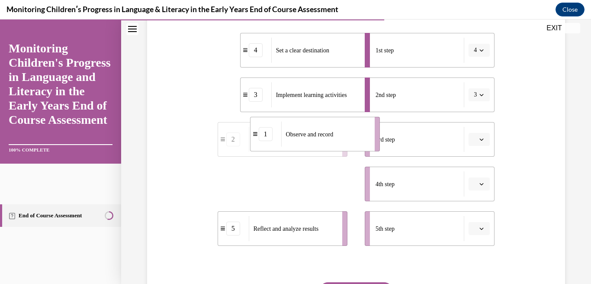
drag, startPoint x: 331, startPoint y: 184, endPoint x: 365, endPoint y: 132, distance: 62.9
click at [366, 132] on div "Observe and record" at bounding box center [325, 134] width 88 height 25
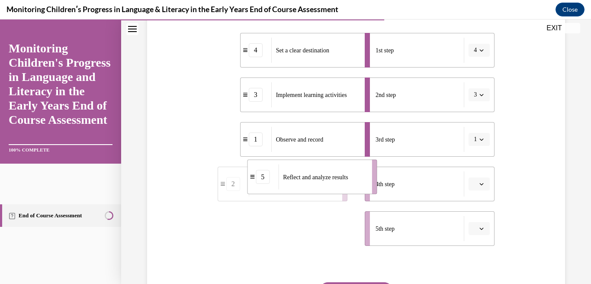
drag, startPoint x: 333, startPoint y: 235, endPoint x: 366, endPoint y: 182, distance: 62.9
click at [366, 182] on div "Reflect and analyze results" at bounding box center [322, 176] width 88 height 25
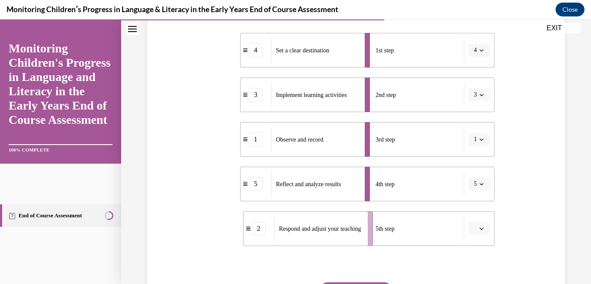
drag, startPoint x: 341, startPoint y: 229, endPoint x: 369, endPoint y: 229, distance: 27.7
click at [369, 229] on li "2 Respond and adjust your teaching" at bounding box center [308, 228] width 130 height 35
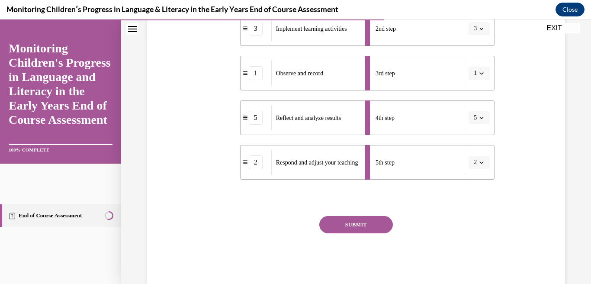
click at [369, 229] on button "SUBMIT" at bounding box center [356, 224] width 74 height 17
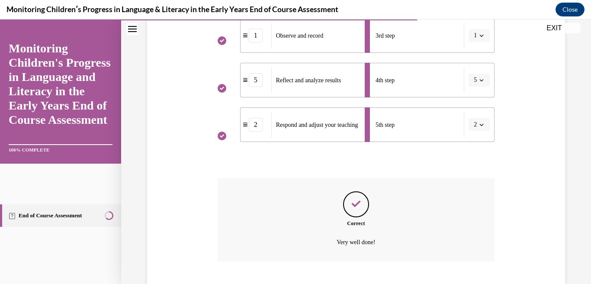
scroll to position [336, 0]
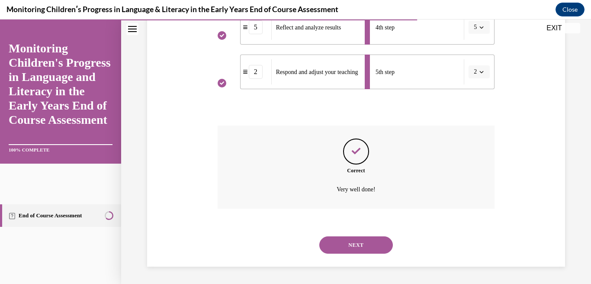
click at [366, 240] on button "NEXT" at bounding box center [356, 244] width 74 height 17
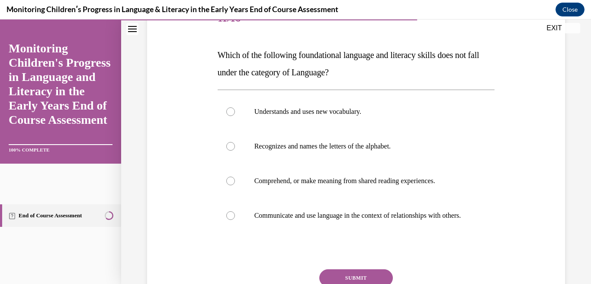
scroll to position [120, 0]
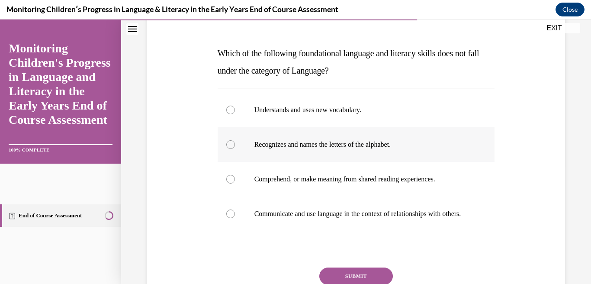
click at [359, 151] on label "Recognizes and names the letters of the alphabet." at bounding box center [356, 144] width 277 height 35
click at [235, 149] on input "Recognizes and names the letters of the alphabet." at bounding box center [230, 144] width 9 height 9
radio input "true"
click at [336, 281] on button "SUBMIT" at bounding box center [356, 275] width 74 height 17
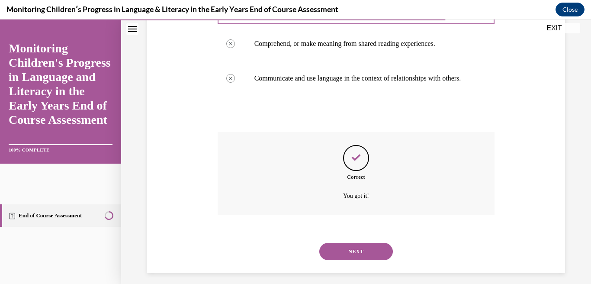
scroll to position [271, 0]
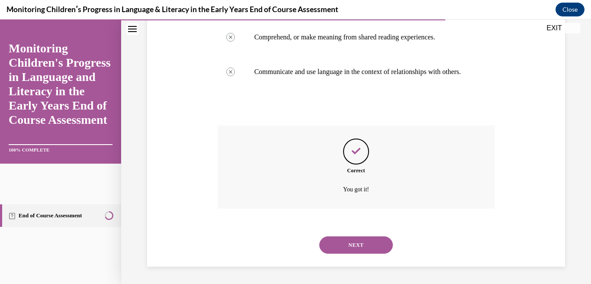
click at [352, 242] on button "NEXT" at bounding box center [356, 244] width 74 height 17
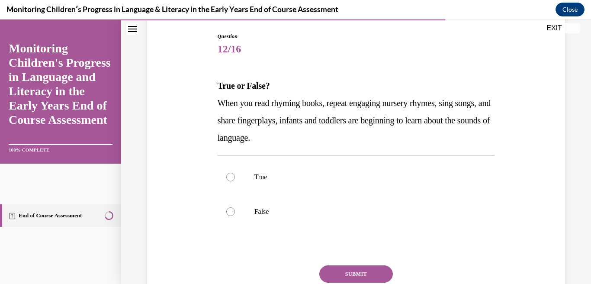
scroll to position [89, 0]
click at [317, 176] on p "True" at bounding box center [363, 176] width 219 height 9
click at [235, 176] on input "True" at bounding box center [230, 176] width 9 height 9
radio input "true"
click at [329, 263] on div "Question 12/16 True or False? When you read rhyming books, repeat engaging nurs…" at bounding box center [356, 184] width 277 height 304
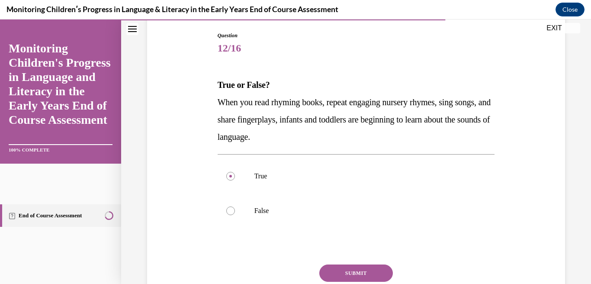
click at [331, 267] on button "SUBMIT" at bounding box center [356, 272] width 74 height 17
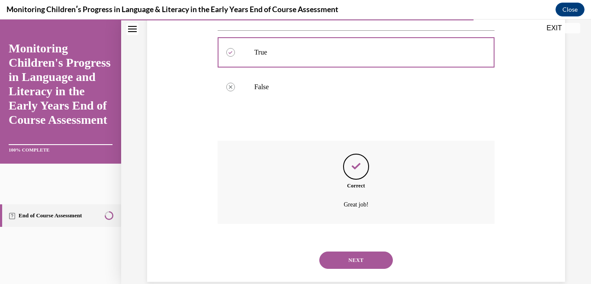
scroll to position [228, 0]
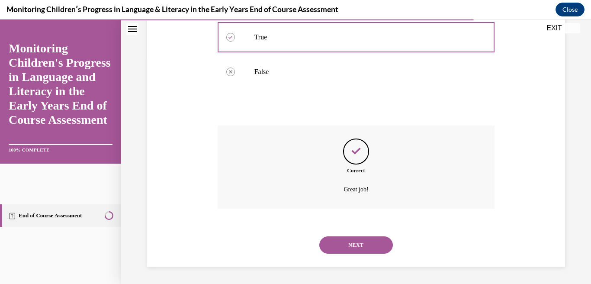
click at [351, 248] on button "NEXT" at bounding box center [356, 244] width 74 height 17
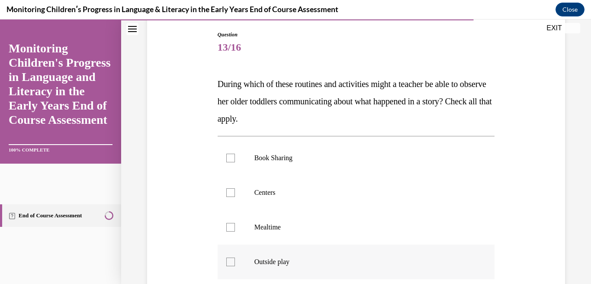
scroll to position [130, 0]
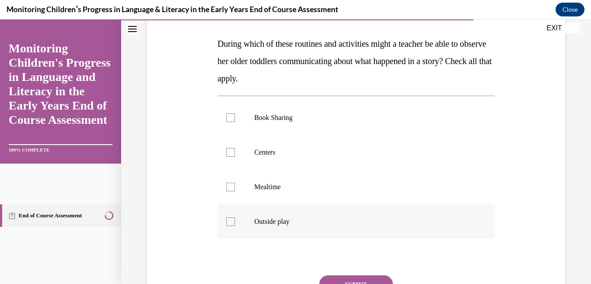
click at [321, 228] on label "Outside play" at bounding box center [356, 221] width 277 height 35
click at [235, 226] on input "Outside play" at bounding box center [230, 221] width 9 height 9
checkbox input "true"
click at [320, 194] on label "Mealtime" at bounding box center [356, 187] width 277 height 35
click at [235, 191] on input "Mealtime" at bounding box center [230, 187] width 9 height 9
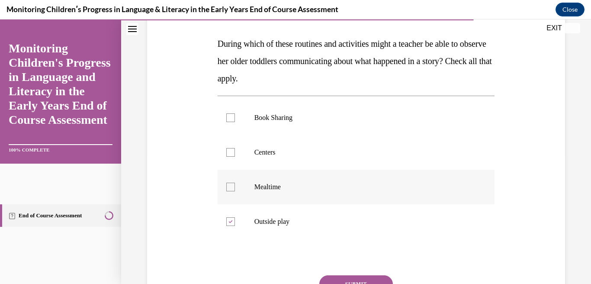
checkbox input "true"
click at [319, 158] on label "Centers" at bounding box center [356, 152] width 277 height 35
click at [235, 157] on input "Centers" at bounding box center [230, 152] width 9 height 9
checkbox input "true"
click at [320, 126] on label "Book Sharing" at bounding box center [356, 117] width 277 height 35
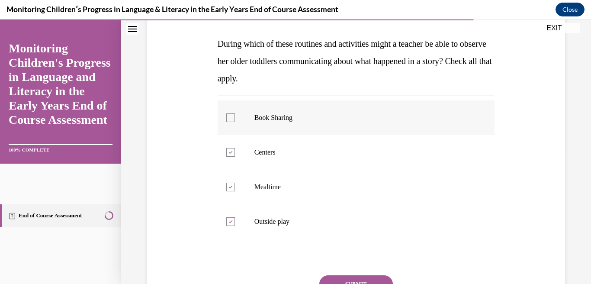
click at [235, 122] on input "Book Sharing" at bounding box center [230, 117] width 9 height 9
checkbox input "true"
click at [337, 283] on button "SUBMIT" at bounding box center [356, 283] width 74 height 17
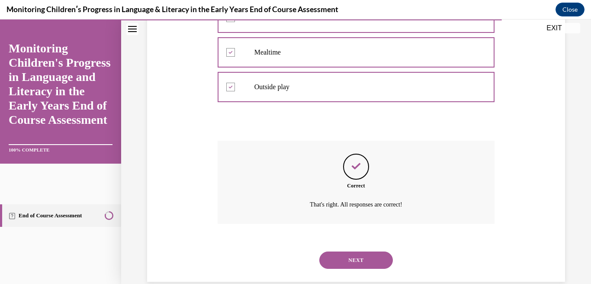
scroll to position [280, 0]
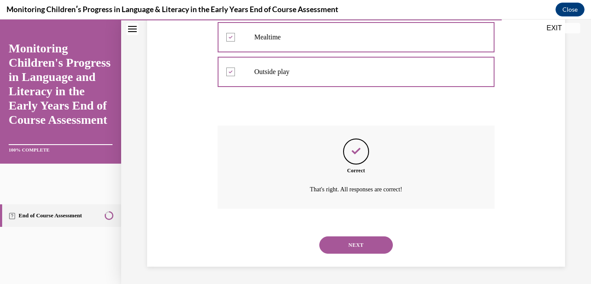
click at [341, 245] on button "NEXT" at bounding box center [356, 244] width 74 height 17
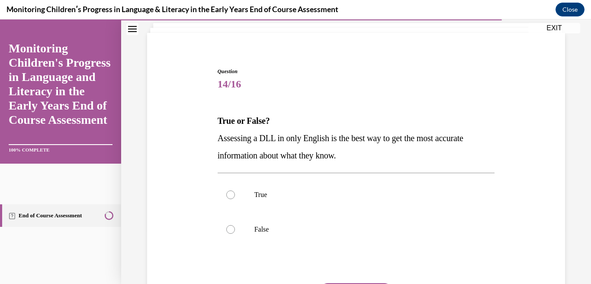
scroll to position [56, 0]
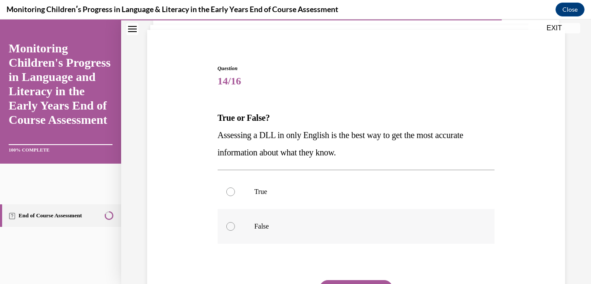
click at [330, 229] on p "False" at bounding box center [363, 226] width 219 height 9
click at [235, 229] on input "False" at bounding box center [230, 226] width 9 height 9
radio input "true"
click at [354, 283] on button "SUBMIT" at bounding box center [356, 288] width 74 height 17
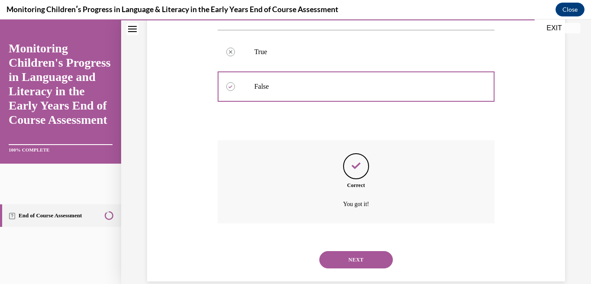
scroll to position [210, 0]
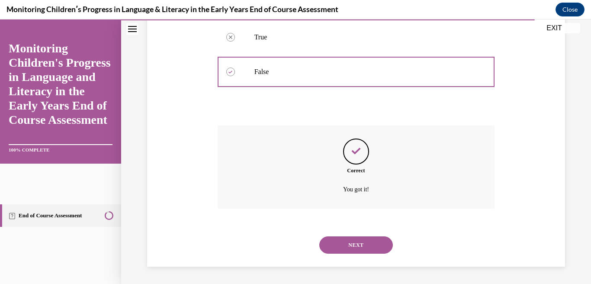
click at [351, 247] on button "NEXT" at bounding box center [356, 244] width 74 height 17
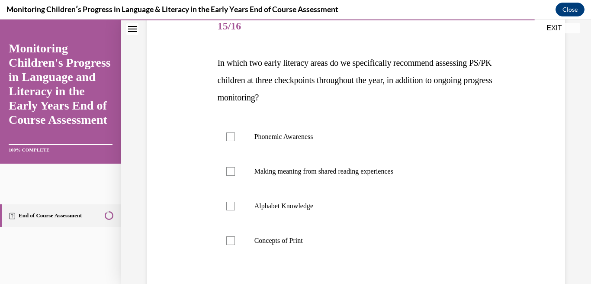
scroll to position [111, 0]
click at [338, 131] on label "Phonemic Awareness" at bounding box center [356, 136] width 277 height 35
click at [235, 132] on input "Phonemic Awareness" at bounding box center [230, 136] width 9 height 9
checkbox input "true"
click at [321, 206] on p "Alphabet Knowledge" at bounding box center [363, 205] width 219 height 9
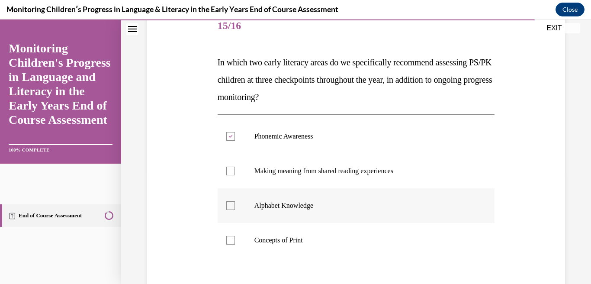
click at [235, 206] on input "Alphabet Knowledge" at bounding box center [230, 205] width 9 height 9
checkbox input "true"
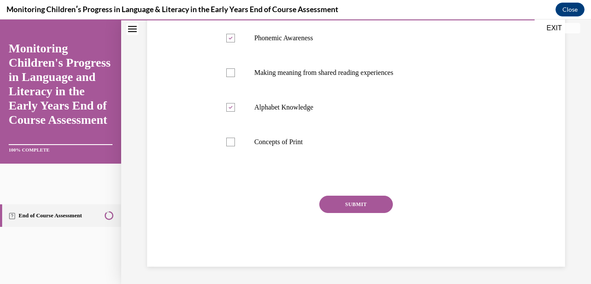
click at [333, 208] on button "SUBMIT" at bounding box center [356, 204] width 74 height 17
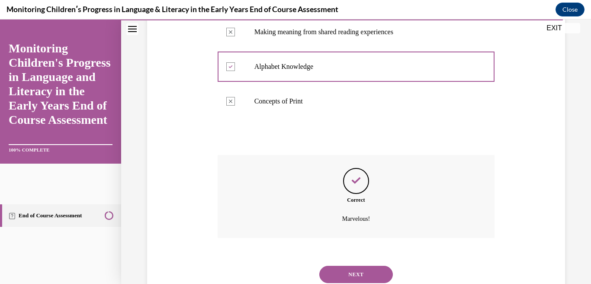
scroll to position [280, 0]
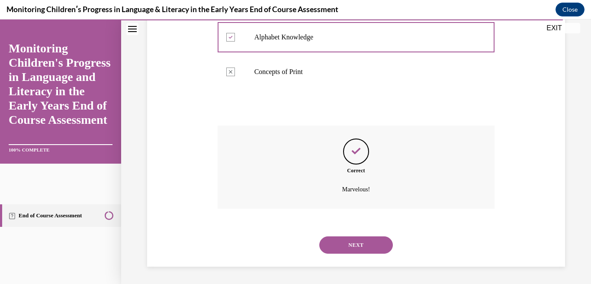
click at [339, 238] on button "NEXT" at bounding box center [356, 244] width 74 height 17
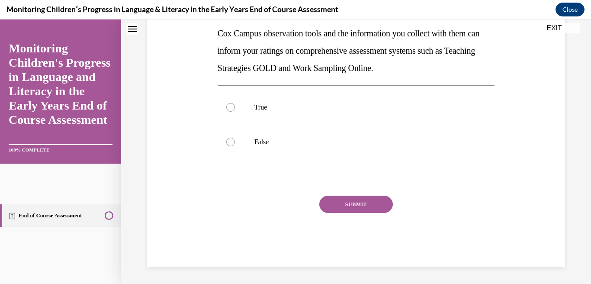
scroll to position [0, 0]
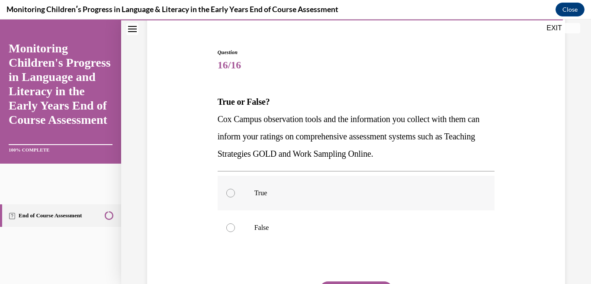
click at [321, 198] on label "True" at bounding box center [356, 193] width 277 height 35
click at [235, 197] on input "True" at bounding box center [230, 193] width 9 height 9
radio input "true"
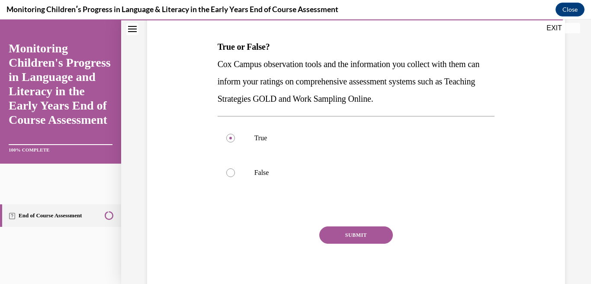
click at [338, 229] on button "SUBMIT" at bounding box center [356, 234] width 74 height 17
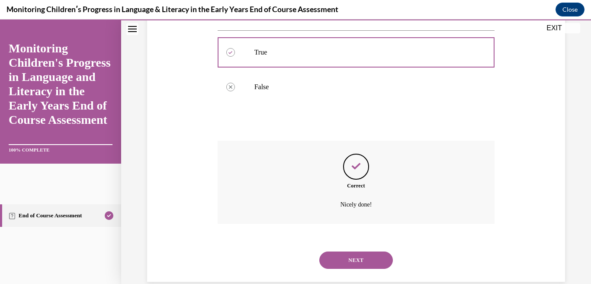
scroll to position [228, 0]
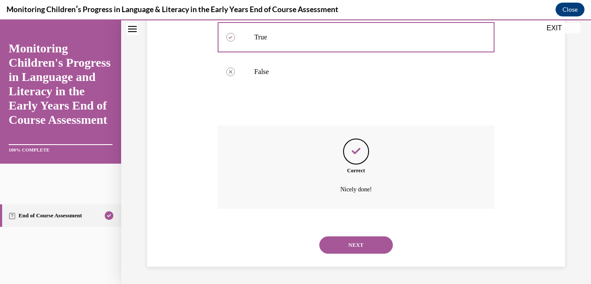
click at [341, 242] on button "NEXT" at bounding box center [356, 244] width 74 height 17
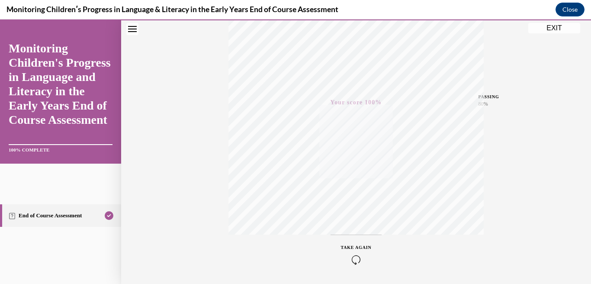
scroll to position [118, 0]
click at [549, 28] on button "EXIT" at bounding box center [554, 28] width 52 height 10
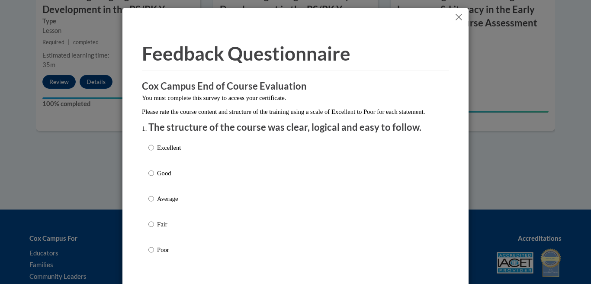
click at [179, 152] on p "Excellent" at bounding box center [169, 148] width 24 height 10
click at [154, 152] on input "Excellent" at bounding box center [151, 148] width 6 height 10
radio input "true"
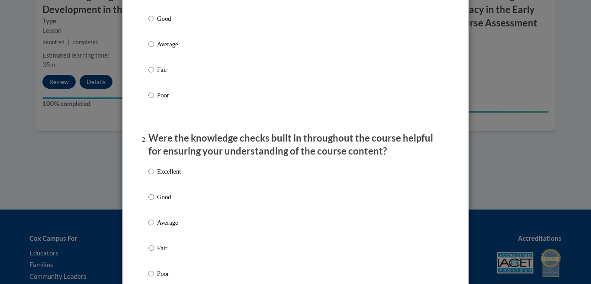
click at [179, 176] on p "Excellent" at bounding box center [169, 172] width 24 height 10
click at [154, 176] on input "Excellent" at bounding box center [151, 172] width 6 height 10
radio input "true"
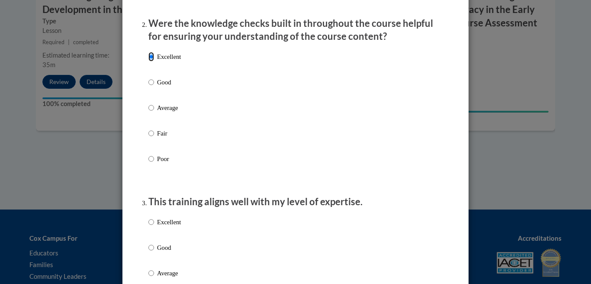
scroll to position [363, 0]
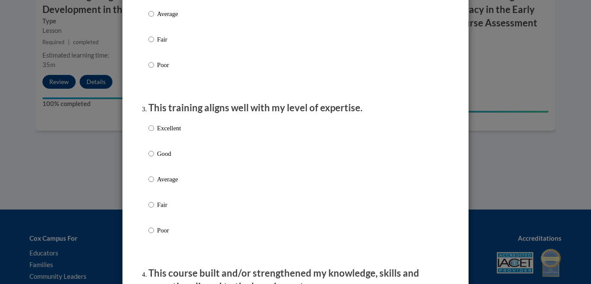
click at [175, 133] on p "Excellent" at bounding box center [169, 128] width 24 height 10
click at [154, 133] on input "Excellent" at bounding box center [151, 128] width 6 height 10
radio input "true"
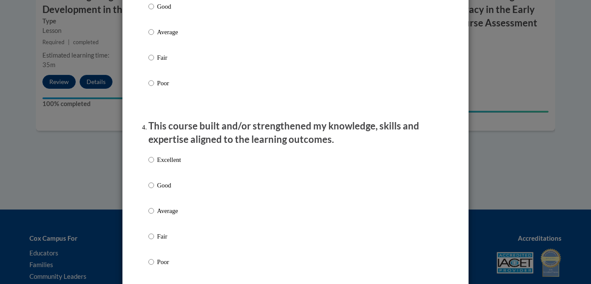
click at [174, 164] on p "Excellent" at bounding box center [169, 160] width 24 height 10
click at [154, 164] on input "Excellent" at bounding box center [151, 160] width 6 height 10
radio input "true"
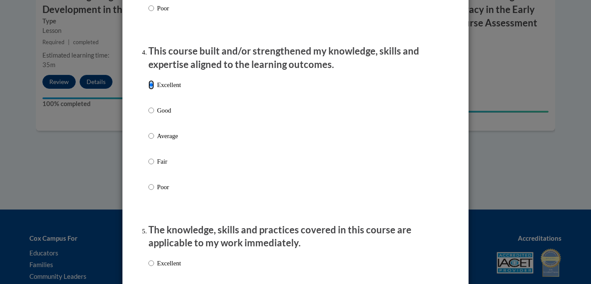
scroll to position [624, 0]
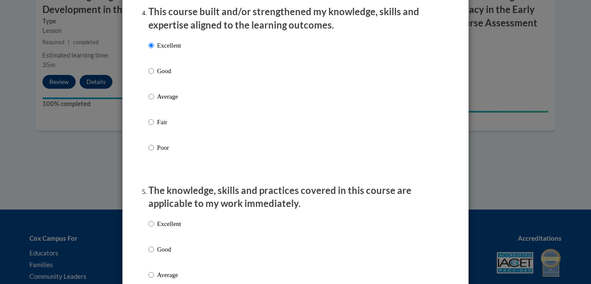
click at [171, 229] on p "Excellent" at bounding box center [169, 224] width 24 height 10
click at [154, 229] on input "Excellent" at bounding box center [151, 224] width 6 height 10
radio input "true"
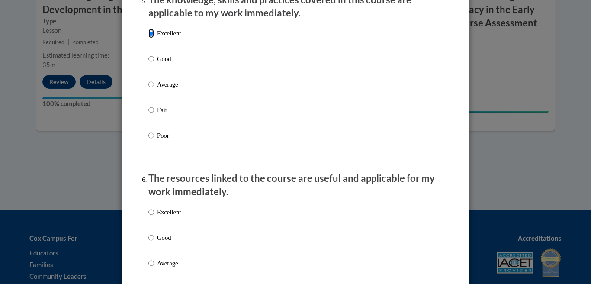
scroll to position [816, 0]
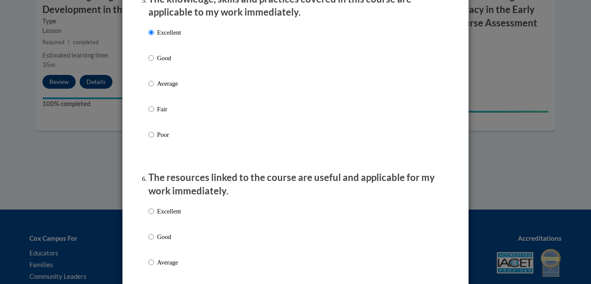
click at [175, 216] on p "Excellent" at bounding box center [169, 211] width 24 height 10
click at [154, 216] on input "Excellent" at bounding box center [151, 211] width 6 height 10
radio input "true"
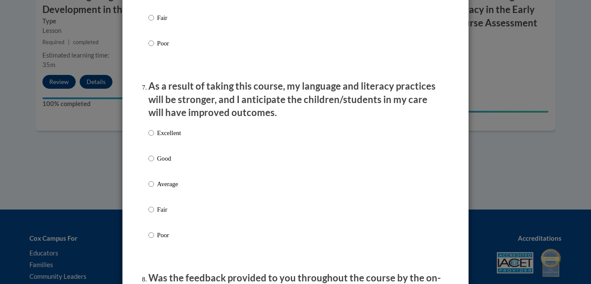
scroll to position [1087, 0]
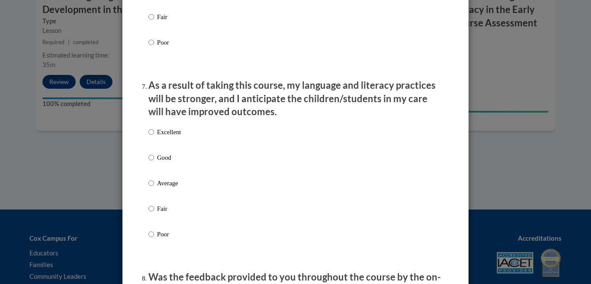
click at [181, 137] on p "Excellent" at bounding box center [169, 132] width 24 height 10
click at [154, 137] on input "Excellent" at bounding box center [151, 132] width 6 height 10
radio input "true"
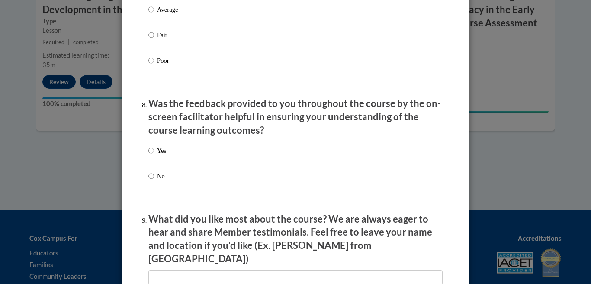
scroll to position [1263, 0]
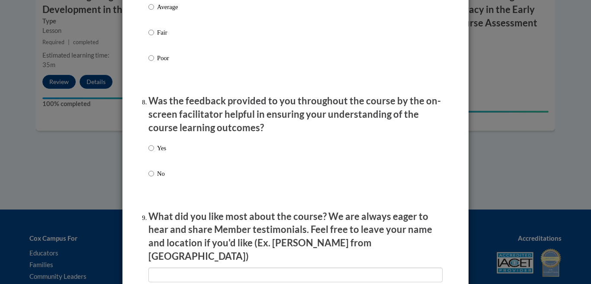
click at [187, 179] on div "Yes No" at bounding box center [295, 171] width 294 height 64
click at [166, 153] on p "Yes" at bounding box center [161, 148] width 9 height 10
click at [154, 153] on input "Yes" at bounding box center [151, 148] width 6 height 10
radio input "true"
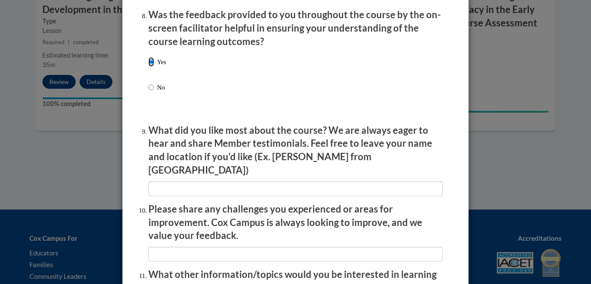
scroll to position [1352, 0]
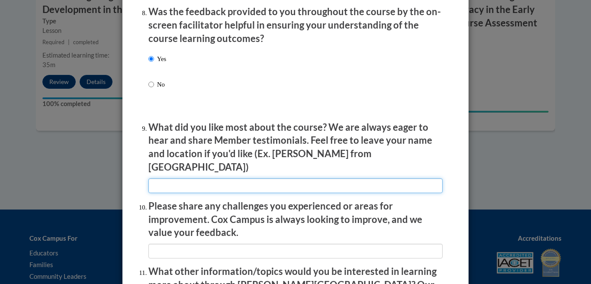
click at [171, 181] on input "textbox" at bounding box center [295, 185] width 294 height 15
type input "I liked the questions in between a lot of the videos."
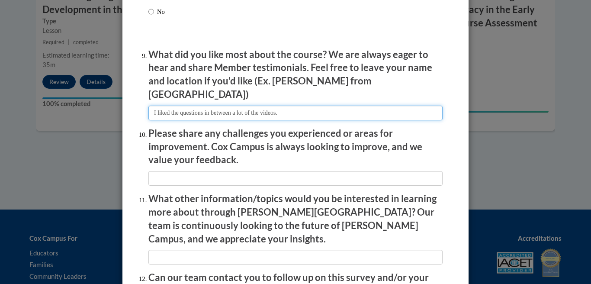
scroll to position [1439, 0]
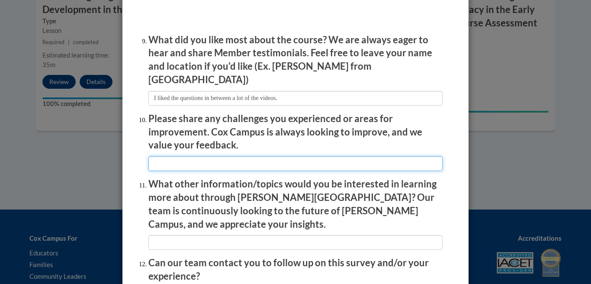
click at [223, 156] on input "textbox" at bounding box center [295, 163] width 294 height 15
type input "i did not have any"
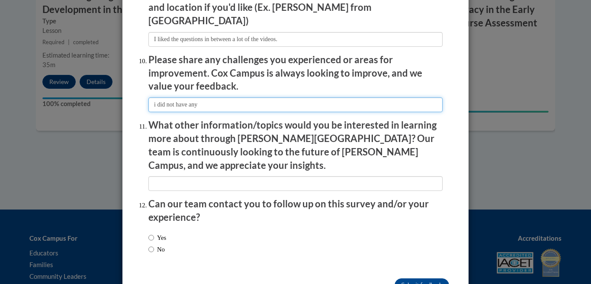
scroll to position [1508, 0]
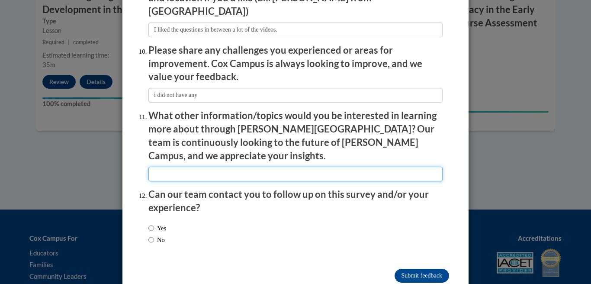
click at [209, 167] on input "textbox" at bounding box center [295, 174] width 294 height 15
type input "more about this exact topic"
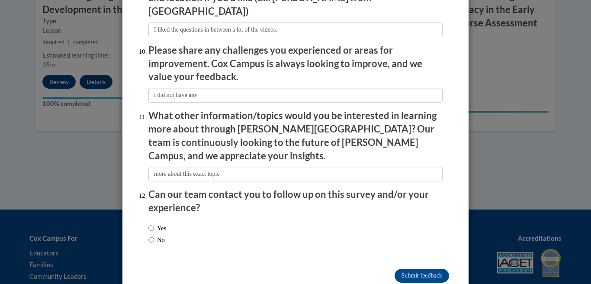
click at [158, 235] on label "No" at bounding box center [156, 240] width 16 height 10
click at [154, 235] on input "No" at bounding box center [151, 240] width 6 height 10
radio input "true"
click at [415, 269] on input "Submit feedback" at bounding box center [422, 276] width 55 height 14
